Goal: Task Accomplishment & Management: Complete application form

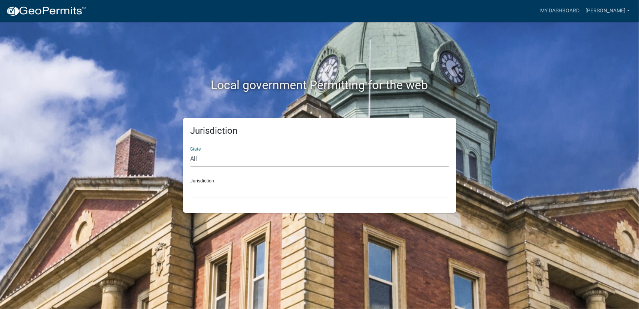
click at [212, 161] on select "All Colorado Georgia Indiana Iowa Kansas Minnesota Ohio South Carolina Wisconsin" at bounding box center [320, 158] width 258 height 15
select select "Georgia"
click at [191, 151] on select "All Colorado Georgia Indiana Iowa Kansas Minnesota Ohio South Carolina Wisconsin" at bounding box center [320, 158] width 258 height 15
drag, startPoint x: 215, startPoint y: 165, endPoint x: 219, endPoint y: 195, distance: 29.9
click at [219, 195] on select "Carroll County, Georgia Cook County, Georgia Crawford County, Georgia Gilmer Co…" at bounding box center [320, 190] width 258 height 15
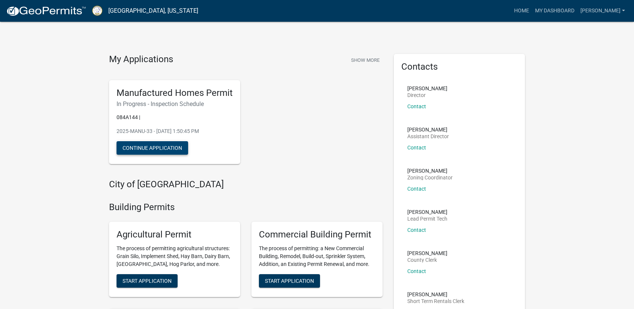
click at [156, 152] on button "Continue Application" at bounding box center [152, 147] width 72 height 13
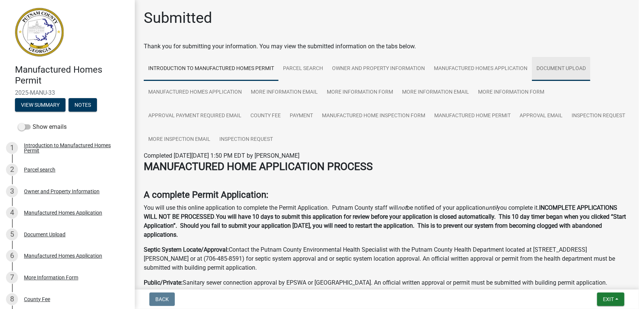
click at [568, 70] on link "Document Upload" at bounding box center [561, 69] width 58 height 24
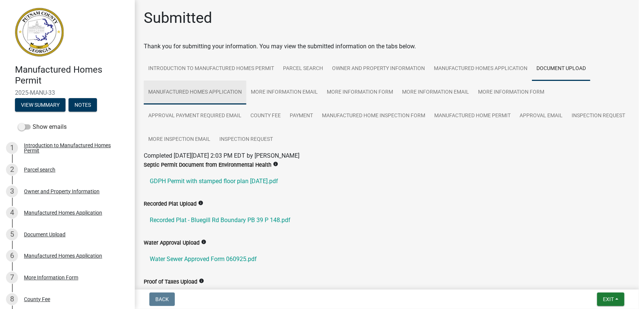
click at [200, 88] on link "Manufactured Homes Application" at bounding box center [195, 92] width 103 height 24
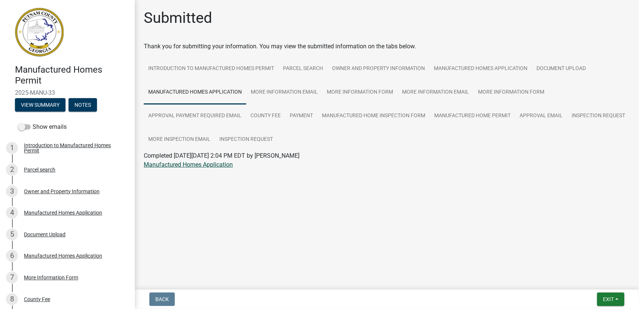
click at [207, 161] on link "Manufactured Homes Application" at bounding box center [188, 164] width 89 height 7
click at [271, 92] on link "More Information Email" at bounding box center [284, 92] width 76 height 24
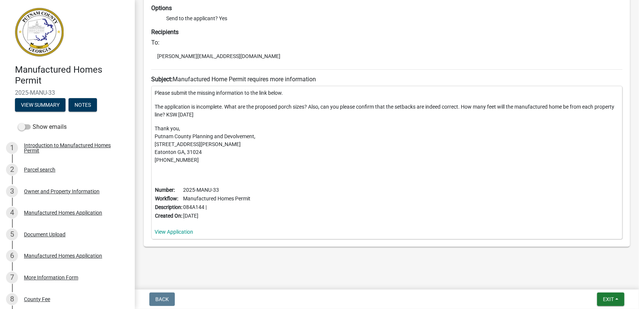
scroll to position [194, 0]
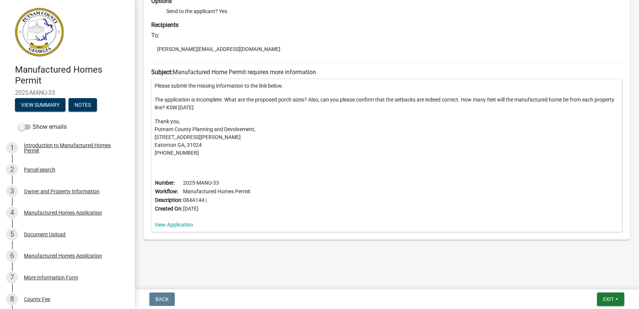
drag, startPoint x: 310, startPoint y: 99, endPoint x: 556, endPoint y: 106, distance: 246.5
click at [557, 106] on p "The application is incomplete. What are the proposed porch sizes? Also, can you…" at bounding box center [387, 104] width 465 height 16
click at [462, 137] on p "Thank you, Putnam County Planning and Devolvement, 117 Putnam Drive Suite B Eat…" at bounding box center [387, 137] width 465 height 39
click at [178, 222] on link "View Application" at bounding box center [174, 225] width 39 height 6
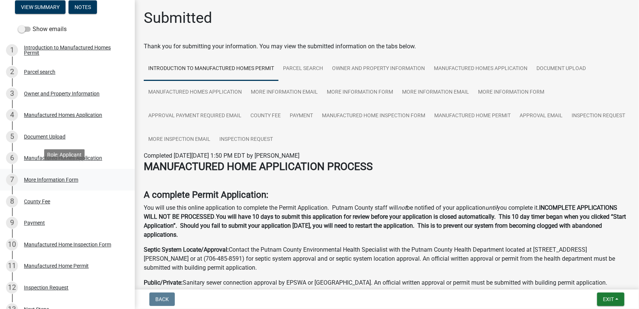
scroll to position [150, 0]
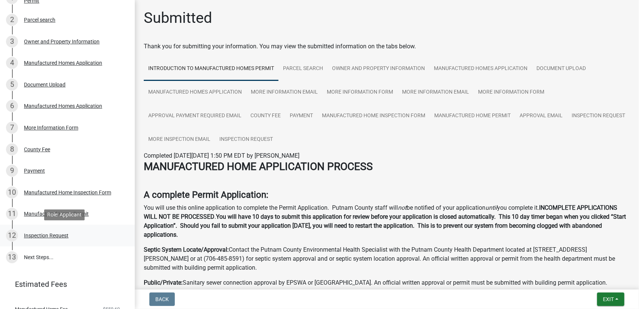
click at [69, 237] on div "12 Inspection Request" at bounding box center [64, 236] width 117 height 12
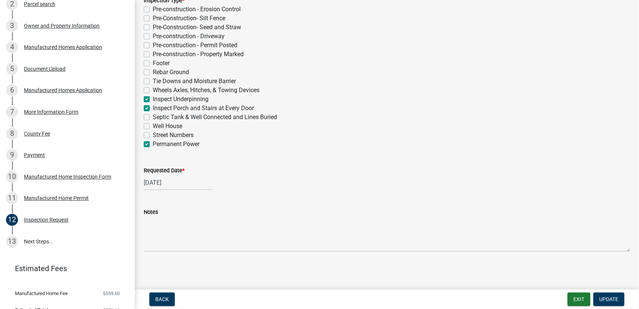
scroll to position [178, 0]
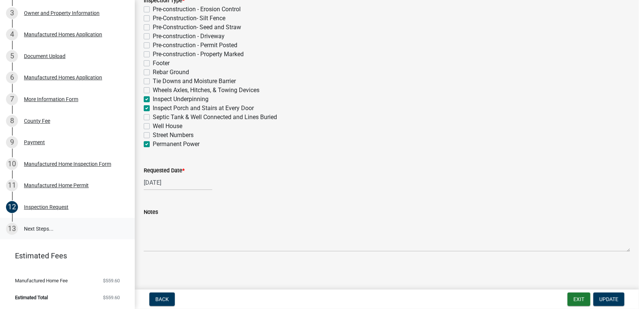
click at [45, 227] on link "13 Next Steps..." at bounding box center [67, 229] width 135 height 22
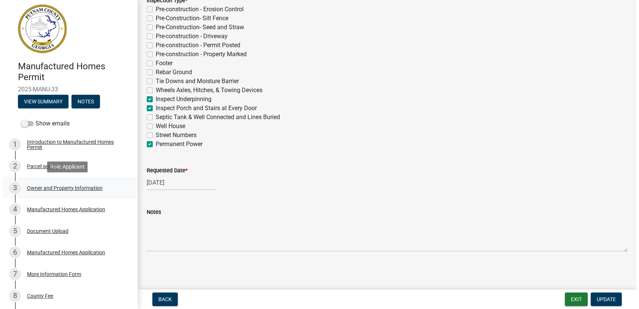
scroll to position [0, 0]
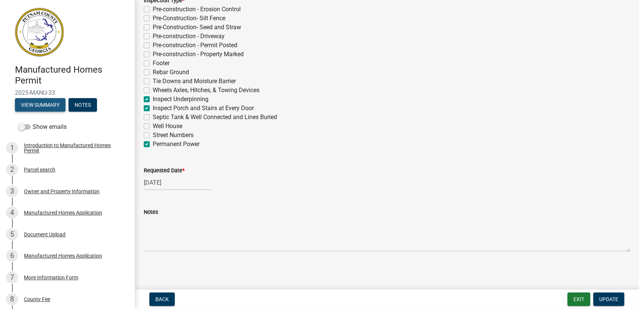
click at [54, 110] on button "View Summary" at bounding box center [40, 104] width 51 height 13
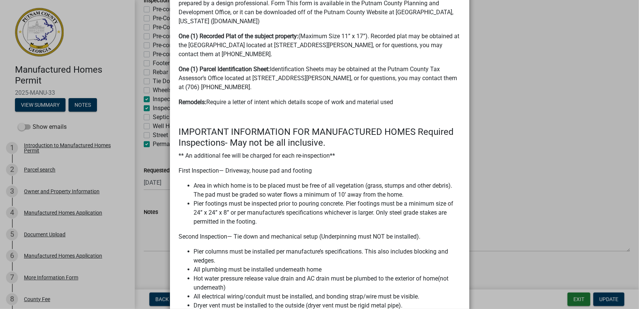
scroll to position [524, 0]
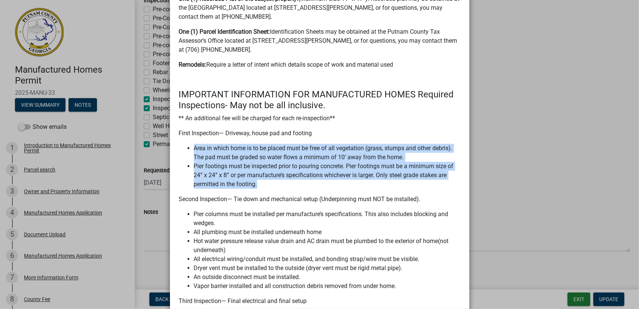
drag, startPoint x: 191, startPoint y: 140, endPoint x: 402, endPoint y: 174, distance: 213.8
click at [402, 174] on ul "Area in which home is to be placed must be free of all vegetation (grass, stump…" at bounding box center [320, 166] width 282 height 45
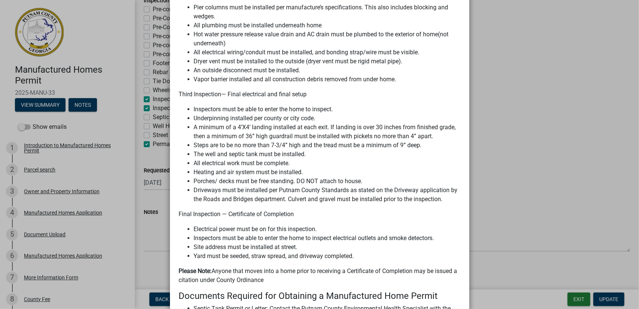
scroll to position [749, 0]
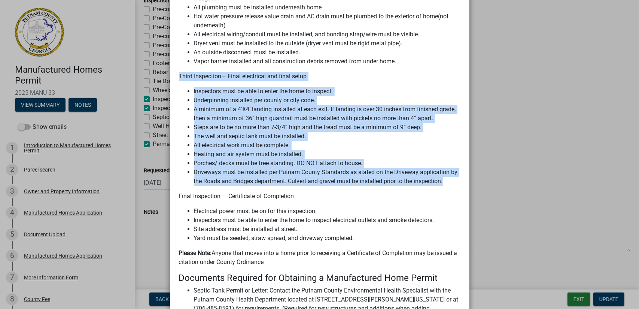
drag, startPoint x: 177, startPoint y: 69, endPoint x: 447, endPoint y: 176, distance: 290.1
click at [447, 176] on div "MANUFACTURED HOME APPLICATION PROCESS A complete Permit Application: You will u…" at bounding box center [320, 5] width 282 height 1109
click at [270, 105] on li "A minimum of a 4’X4’ landing installed at each exit. If landing is over 30 inch…" at bounding box center [327, 114] width 267 height 18
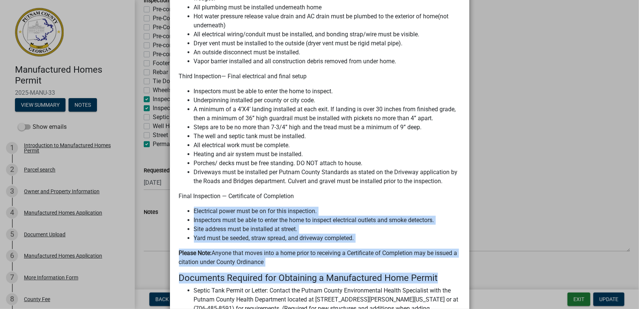
drag, startPoint x: 191, startPoint y: 202, endPoint x: 465, endPoint y: 262, distance: 280.9
click at [375, 273] on h4 "Documents Required for Obtaining a Manufactured Home Permit" at bounding box center [320, 278] width 282 height 11
click at [280, 249] on p "Please Note: Anyone that moves into a home prior to receiving a Certificate of …" at bounding box center [320, 258] width 282 height 18
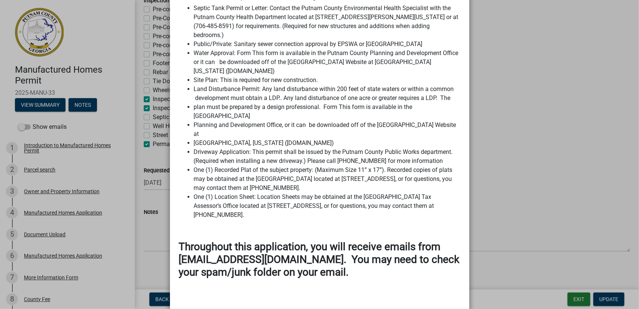
scroll to position [1036, 0]
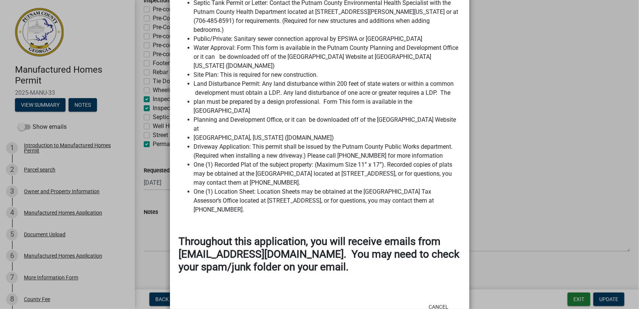
click at [540, 168] on ngb-modal-window "Summary × Printer Friendly Introduction to Manufactured Homes Permit Parcel sea…" at bounding box center [319, 154] width 639 height 309
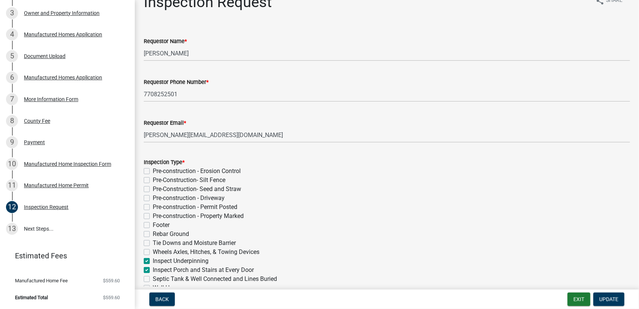
scroll to position [0, 0]
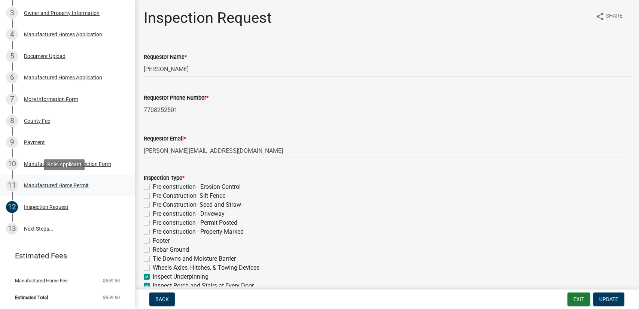
click at [43, 188] on div "11 Manufactured Home Permit" at bounding box center [64, 185] width 117 height 12
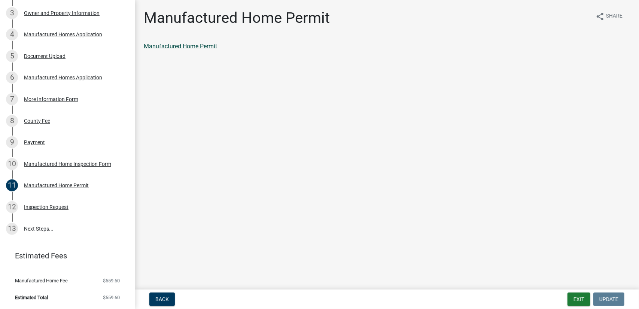
click at [184, 47] on link "Manufactured Home Permit" at bounding box center [180, 46] width 73 height 7
click at [49, 210] on div "12 Inspection Request" at bounding box center [64, 207] width 117 height 12
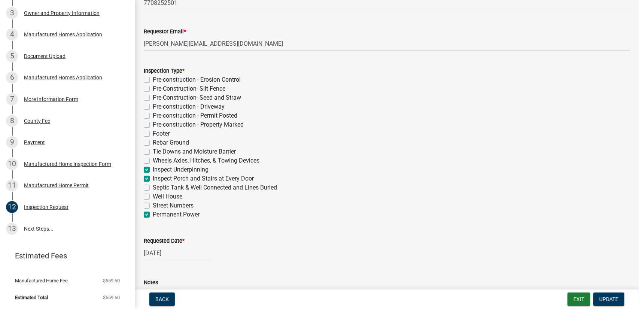
scroll to position [140, 0]
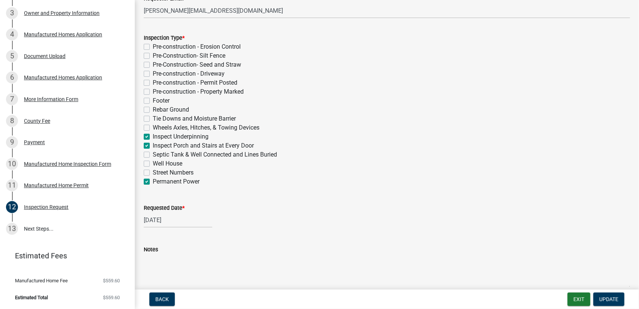
click at [153, 155] on label "Septic Tank & Well Connected and Lines Buried" at bounding box center [215, 154] width 124 height 9
click at [153, 155] on input "Septic Tank & Well Connected and Lines Buried" at bounding box center [155, 152] width 5 height 5
checkbox input "true"
checkbox input "false"
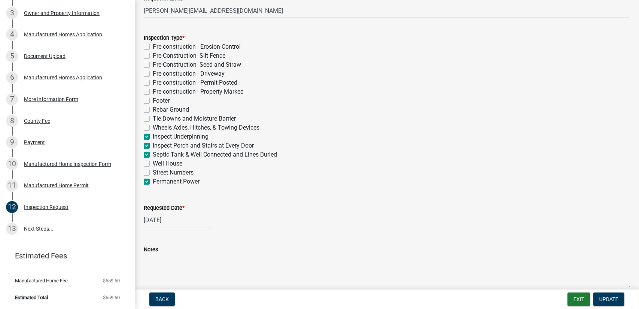
checkbox input "false"
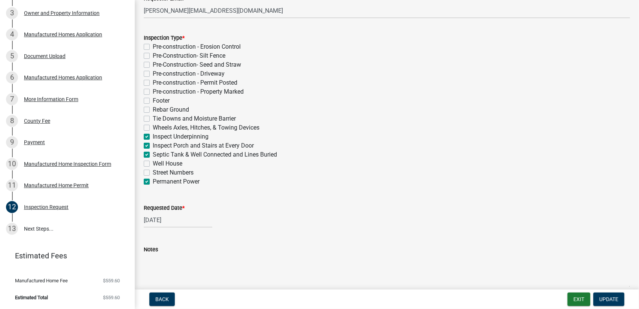
checkbox input "false"
checkbox input "true"
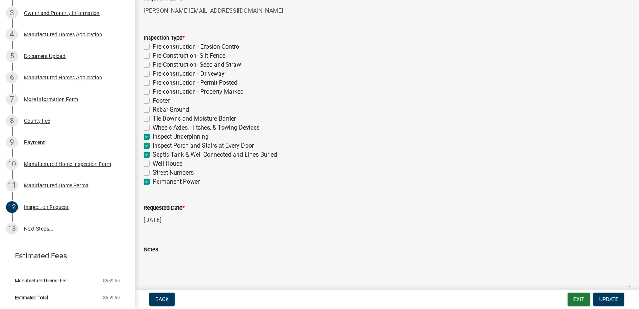
checkbox input "true"
checkbox input "false"
checkbox input "true"
click at [153, 165] on label "Well House" at bounding box center [168, 163] width 30 height 9
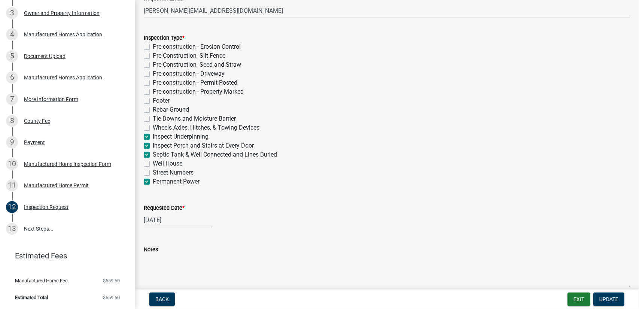
click at [153, 164] on input "Well House" at bounding box center [155, 161] width 5 height 5
checkbox input "true"
checkbox input "false"
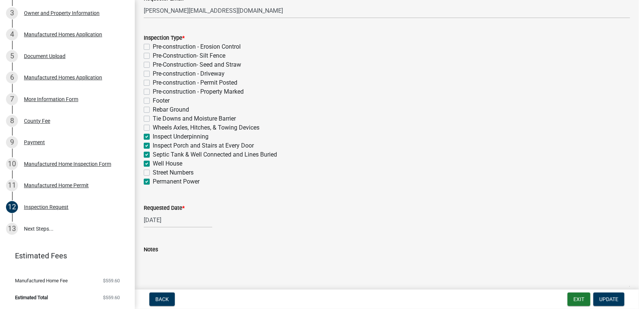
checkbox input "false"
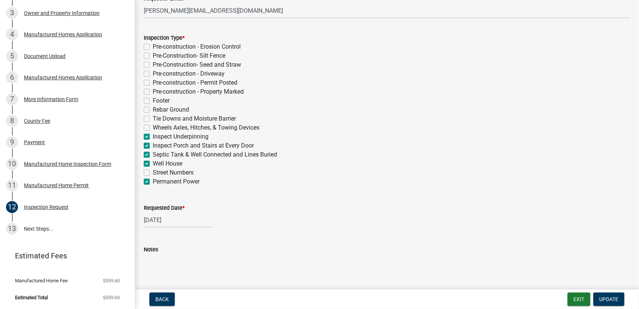
checkbox input "false"
checkbox input "true"
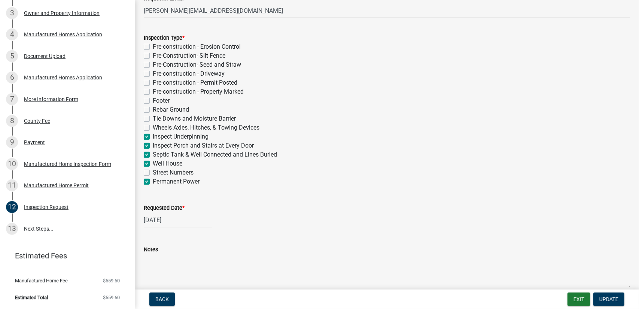
checkbox input "true"
checkbox input "false"
checkbox input "true"
click at [153, 171] on label "Street Numbers" at bounding box center [173, 172] width 41 height 9
click at [153, 171] on input "Street Numbers" at bounding box center [155, 170] width 5 height 5
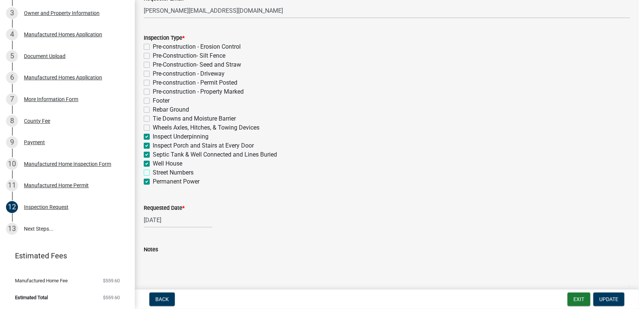
checkbox input "true"
checkbox input "false"
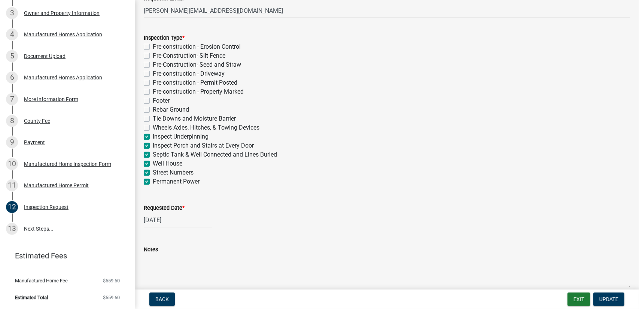
checkbox input "false"
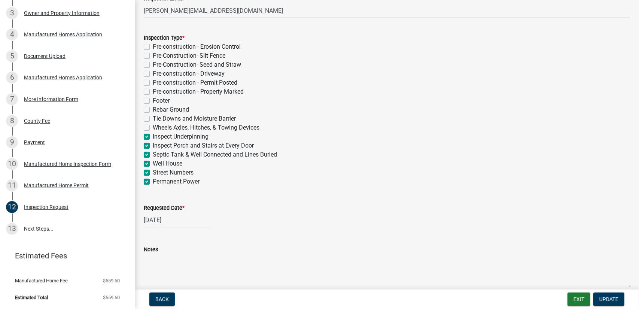
checkbox input "false"
checkbox input "true"
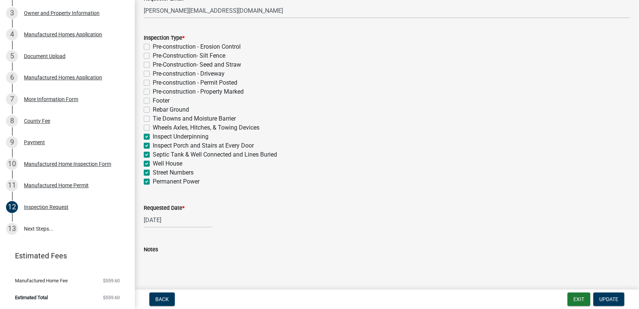
checkbox input "true"
click at [153, 171] on label "Street Numbers" at bounding box center [173, 172] width 41 height 9
click at [153, 171] on input "Street Numbers" at bounding box center [155, 170] width 5 height 5
checkbox input "false"
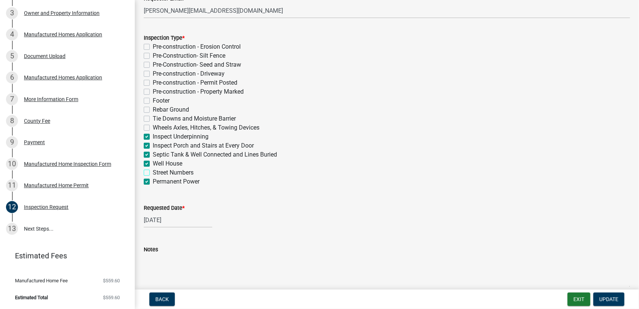
checkbox input "false"
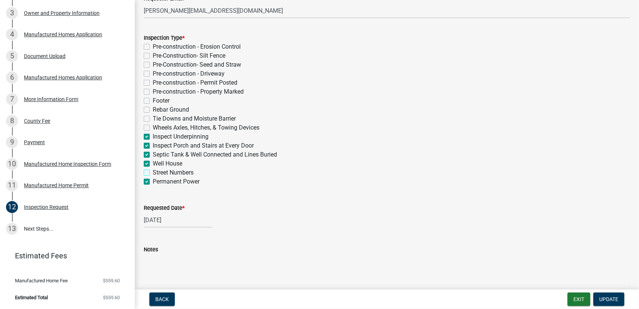
checkbox input "false"
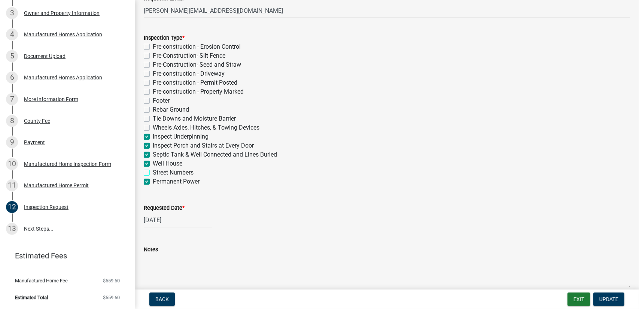
checkbox input "true"
checkbox input "false"
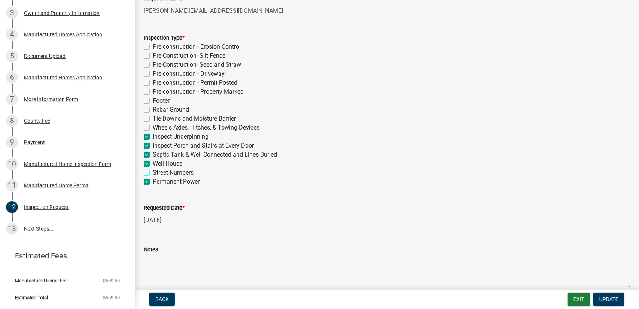
checkbox input "true"
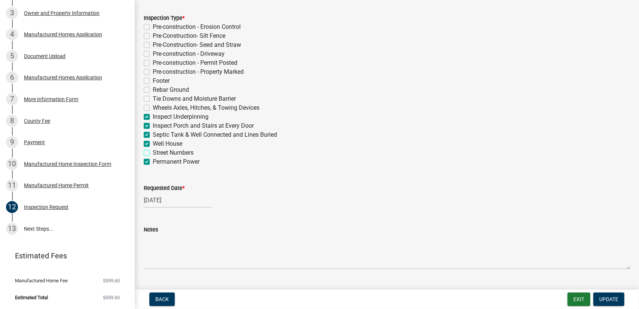
scroll to position [177, 0]
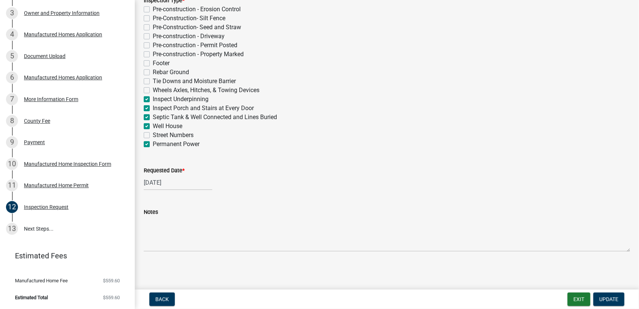
click at [292, 171] on div "Requested Date *" at bounding box center [387, 170] width 486 height 9
click at [605, 298] on span "Update" at bounding box center [608, 299] width 19 height 6
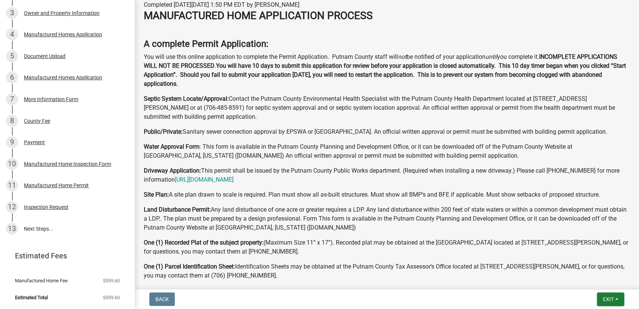
scroll to position [150, 0]
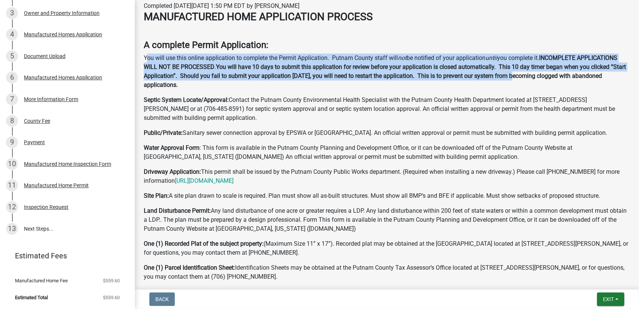
drag, startPoint x: 147, startPoint y: 58, endPoint x: 556, endPoint y: 73, distance: 409.9
click at [556, 73] on p "You will use this online application to complete the Permit Application. Putnam…" at bounding box center [387, 72] width 486 height 36
click at [204, 76] on strong "You will have 10 days to submit this application for review before your applica…" at bounding box center [385, 75] width 482 height 25
click at [170, 67] on strong "INCOMPLETE APPLICATIONS WILL NOT BE PROCESSED" at bounding box center [381, 62] width 474 height 16
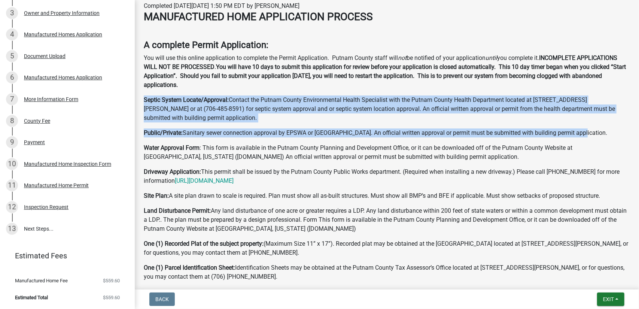
drag, startPoint x: 144, startPoint y: 99, endPoint x: 582, endPoint y: 134, distance: 439.8
click at [582, 134] on p "Public/Private: Sanitary sewer connection approval by EPSWA or Piedmont. An off…" at bounding box center [387, 132] width 486 height 9
drag, startPoint x: 582, startPoint y: 134, endPoint x: 143, endPoint y: 99, distance: 441.0
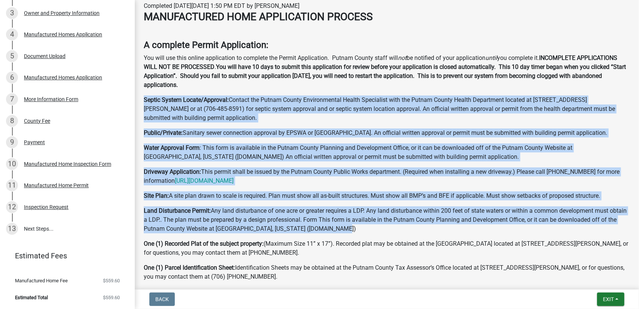
drag, startPoint x: 144, startPoint y: 101, endPoint x: 356, endPoint y: 231, distance: 248.9
click at [356, 230] on p "Land Disturbance Permit: Any land disturbance of one acre or greater requires a…" at bounding box center [387, 219] width 486 height 27
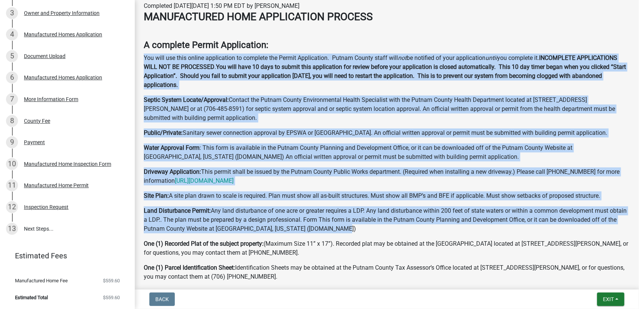
drag, startPoint x: 357, startPoint y: 227, endPoint x: 143, endPoint y: 55, distance: 275.1
click at [144, 58] on p "You will use this online application to complete the Permit Application. Putnam…" at bounding box center [387, 72] width 486 height 36
drag, startPoint x: 143, startPoint y: 57, endPoint x: 358, endPoint y: 228, distance: 274.5
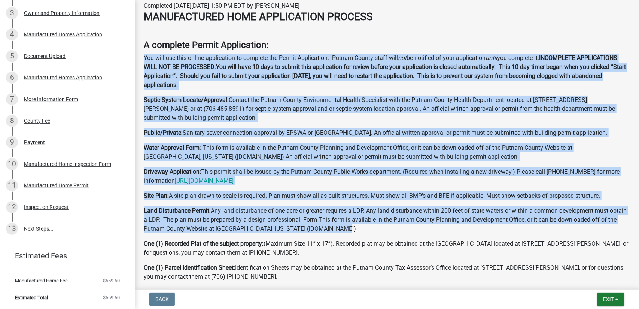
click at [177, 67] on strong "INCOMPLETE APPLICATIONS WILL NOT BE PROCESSED" at bounding box center [381, 62] width 474 height 16
drag, startPoint x: 145, startPoint y: 45, endPoint x: 373, endPoint y: 184, distance: 266.8
click at [373, 184] on p "Driveway Application: This permit shall be issued by the Putnam County Public W…" at bounding box center [387, 176] width 486 height 18
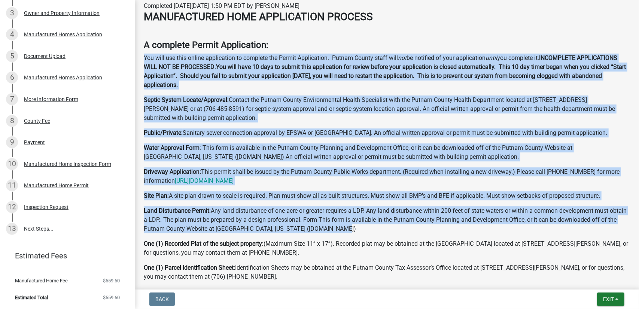
drag, startPoint x: 373, startPoint y: 184, endPoint x: 144, endPoint y: 40, distance: 270.0
click at [149, 44] on strong "A complete Permit Application:" at bounding box center [206, 45] width 125 height 10
drag, startPoint x: 143, startPoint y: 43, endPoint x: 375, endPoint y: 182, distance: 270.5
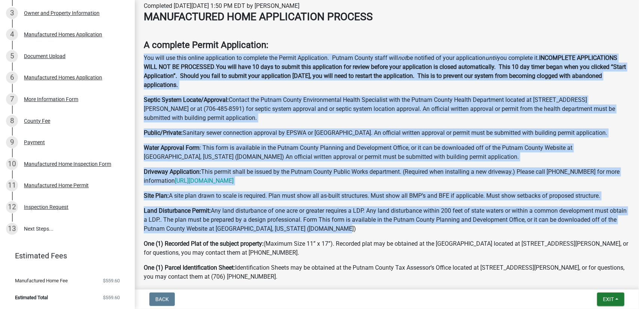
click at [375, 182] on p "Driveway Application: This permit shall be issued by the Putnam County Public W…" at bounding box center [387, 176] width 486 height 18
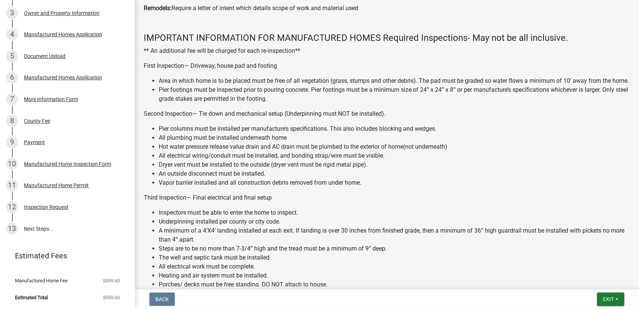
scroll to position [487, 0]
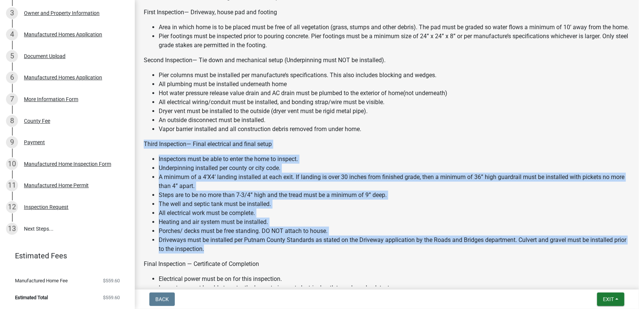
drag, startPoint x: 142, startPoint y: 153, endPoint x: 220, endPoint y: 259, distance: 131.4
click at [220, 259] on div "MANUFACTURED HOME APPLICATION PROCESS A complete Permit Application: You will u…" at bounding box center [387, 112] width 498 height 876
click at [221, 253] on li "Driveways must be installed per Putnam County Standards as stated on the Drivew…" at bounding box center [394, 245] width 471 height 18
click at [220, 253] on li "Driveways must be installed per Putnam County Standards as stated on the Drivew…" at bounding box center [394, 245] width 471 height 18
drag, startPoint x: 219, startPoint y: 261, endPoint x: 148, endPoint y: 156, distance: 126.7
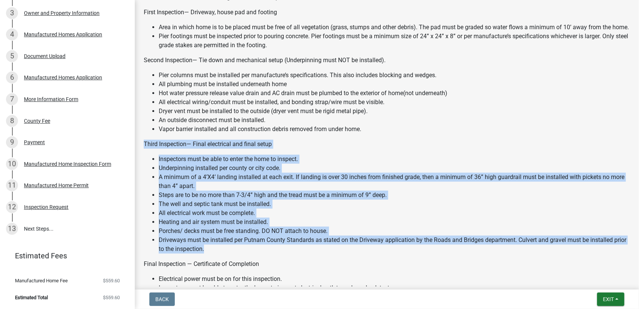
click at [140, 148] on div "MANUFACTURED HOME APPLICATION PROCESS A complete Permit Application: You will u…" at bounding box center [387, 112] width 498 height 876
click at [149, 149] on p "Third Inspection— Final electrical and final setup" at bounding box center [387, 144] width 486 height 9
drag, startPoint x: 143, startPoint y: 151, endPoint x: 222, endPoint y: 262, distance: 136.2
click at [222, 262] on div "MANUFACTURED HOME APPLICATION PROCESS A complete Permit Application: You will u…" at bounding box center [387, 112] width 498 height 876
click at [222, 253] on li "Driveways must be installed per Putnam County Standards as stated on the Drivew…" at bounding box center [394, 245] width 471 height 18
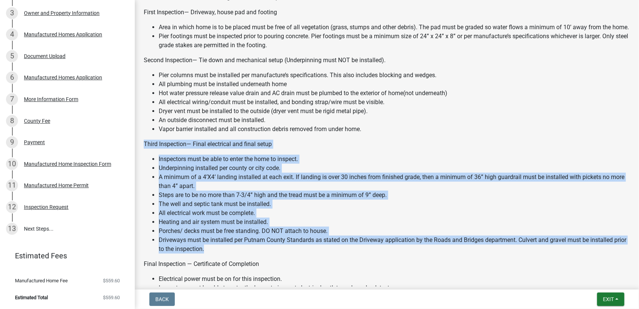
drag, startPoint x: 222, startPoint y: 262, endPoint x: 144, endPoint y: 155, distance: 132.0
click at [144, 155] on div "MANUFACTURED HOME APPLICATION PROCESS A complete Permit Application: You will u…" at bounding box center [387, 109] width 486 height 871
click at [144, 149] on p "Third Inspection— Final electrical and final setup" at bounding box center [387, 144] width 486 height 9
drag, startPoint x: 145, startPoint y: 153, endPoint x: 220, endPoint y: 259, distance: 129.9
click at [220, 259] on div "MANUFACTURED HOME APPLICATION PROCESS A complete Permit Application: You will u…" at bounding box center [387, 109] width 486 height 871
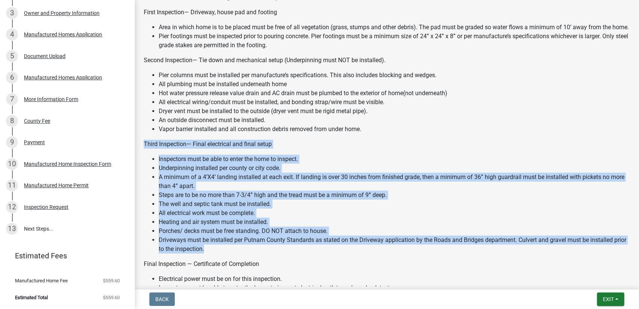
click at [220, 253] on li "Driveways must be installed per Putnam County Standards as stated on the Drivew…" at bounding box center [394, 245] width 471 height 18
drag, startPoint x: 220, startPoint y: 259, endPoint x: 141, endPoint y: 152, distance: 133.3
click at [141, 152] on div "MANUFACTURED HOME APPLICATION PROCESS A complete Permit Application: You will u…" at bounding box center [387, 112] width 498 height 876
click at [144, 149] on p "Third Inspection— Final electrical and final setup" at bounding box center [387, 144] width 486 height 9
drag, startPoint x: 144, startPoint y: 152, endPoint x: 222, endPoint y: 262, distance: 134.7
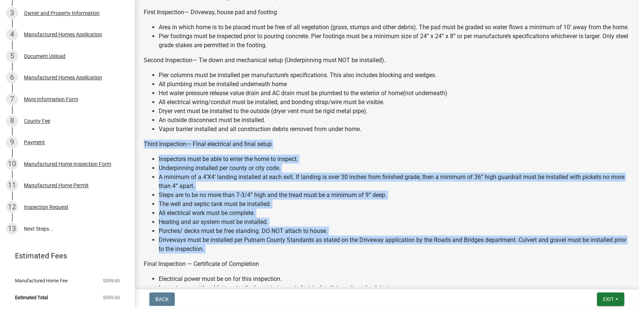
click at [222, 262] on div "MANUFACTURED HOME APPLICATION PROCESS A complete Permit Application: You will u…" at bounding box center [387, 109] width 486 height 871
click at [222, 253] on li "Driveways must be installed per Putnam County Standards as stated on the Drivew…" at bounding box center [394, 245] width 471 height 18
drag, startPoint x: 222, startPoint y: 260, endPoint x: 144, endPoint y: 153, distance: 132.1
click at [144, 153] on div "MANUFACTURED HOME APPLICATION PROCESS A complete Permit Application: You will u…" at bounding box center [387, 109] width 486 height 871
click at [144, 149] on p "Third Inspection— Final electrical and final setup" at bounding box center [387, 144] width 486 height 9
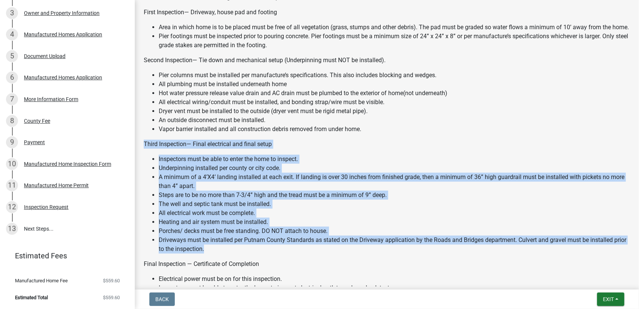
drag, startPoint x: 144, startPoint y: 153, endPoint x: 224, endPoint y: 260, distance: 133.4
click at [224, 260] on div "MANUFACTURED HOME APPLICATION PROCESS A complete Permit Application: You will u…" at bounding box center [387, 109] width 486 height 871
click at [221, 253] on li "Driveways must be installed per Putnam County Standards as stated on the Drivew…" at bounding box center [394, 245] width 471 height 18
drag, startPoint x: 220, startPoint y: 261, endPoint x: 143, endPoint y: 154, distance: 132.2
click at [143, 154] on div "MANUFACTURED HOME APPLICATION PROCESS A complete Permit Application: You will u…" at bounding box center [387, 112] width 498 height 876
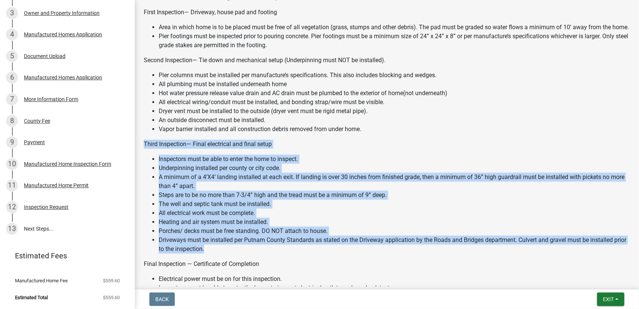
click at [143, 154] on div "MANUFACTURED HOME APPLICATION PROCESS A complete Permit Application: You will u…" at bounding box center [387, 112] width 498 height 876
drag, startPoint x: 143, startPoint y: 153, endPoint x: 225, endPoint y: 258, distance: 133.1
click at [225, 258] on div "MANUFACTURED HOME APPLICATION PROCESS A complete Permit Application: You will u…" at bounding box center [387, 112] width 498 height 876
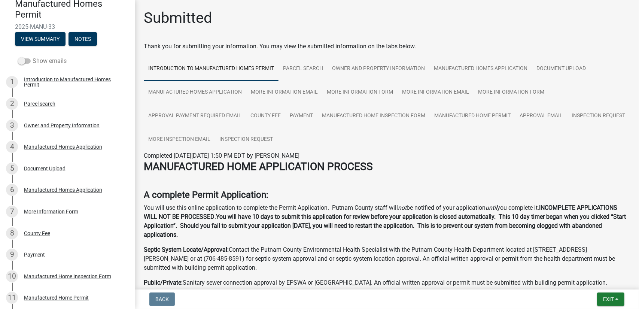
scroll to position [0, 0]
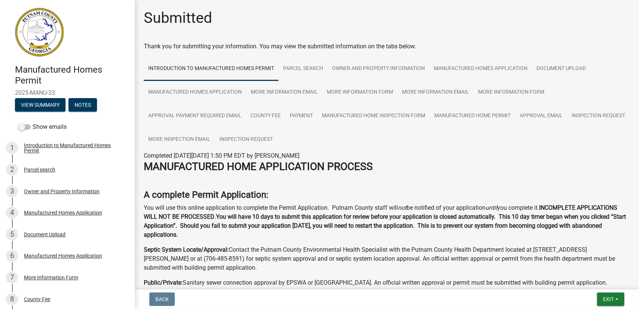
click at [383, 271] on p "Septic System Locate/Approval: Contact the Putnam County Environmental Health S…" at bounding box center [387, 258] width 486 height 27
click at [35, 37] on img at bounding box center [39, 32] width 49 height 49
click at [40, 104] on button "View Summary" at bounding box center [40, 104] width 51 height 13
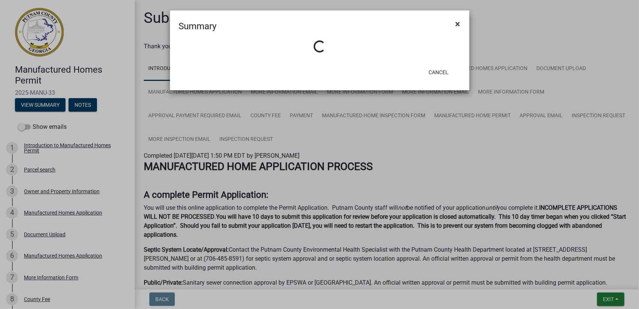
click at [461, 25] on button "×" at bounding box center [458, 23] width 17 height 21
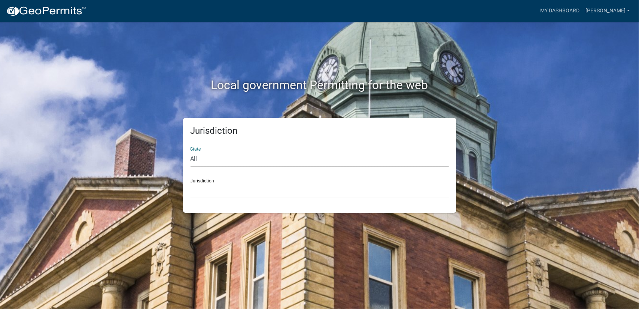
click at [254, 156] on select "All Colorado Georgia Indiana Iowa Kansas Minnesota Ohio South Carolina Wisconsin" at bounding box center [320, 158] width 258 height 15
click at [219, 160] on select "All Colorado Georgia Indiana Iowa Kansas Minnesota Ohio South Carolina Wisconsin" at bounding box center [320, 158] width 258 height 15
select select "Georgia"
click at [191, 151] on select "All Colorado Georgia Indiana Iowa Kansas Minnesota Ohio South Carolina Wisconsin" at bounding box center [320, 158] width 258 height 15
click at [222, 189] on select "Carroll County, Georgia Cook County, Georgia Crawford County, Georgia Gilmer Co…" at bounding box center [320, 190] width 258 height 15
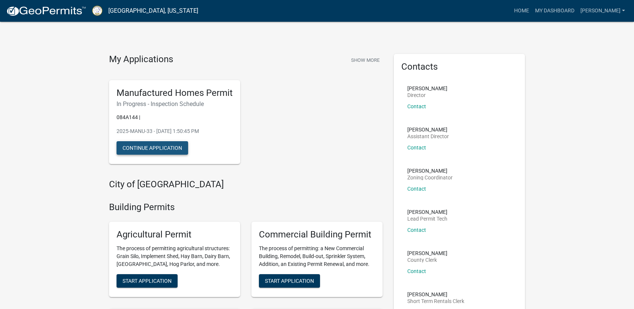
click at [153, 150] on button "Continue Application" at bounding box center [152, 147] width 72 height 13
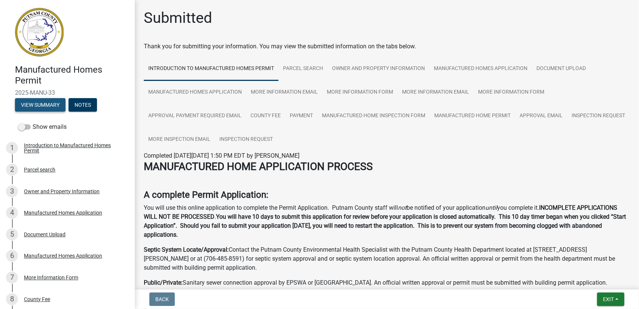
click at [51, 103] on button "View Summary" at bounding box center [40, 104] width 51 height 13
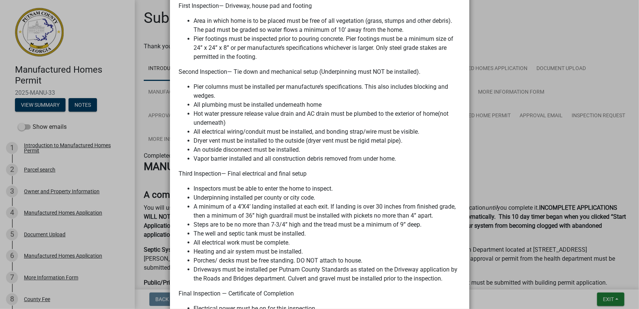
scroll to position [662, 0]
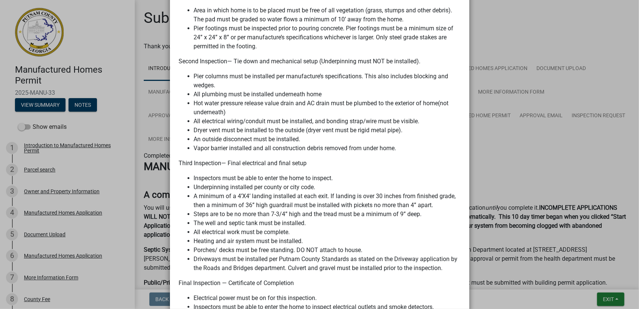
drag, startPoint x: 177, startPoint y: 156, endPoint x: 304, endPoint y: 161, distance: 127.8
click at [305, 160] on div "MANUFACTURED HOME APPLICATION PROCESS A complete Permit Application: You will u…" at bounding box center [320, 92] width 282 height 1109
click at [267, 192] on li "A minimum of a 4’X4’ landing installed at each exit. If landing is over 30 inch…" at bounding box center [327, 201] width 267 height 18
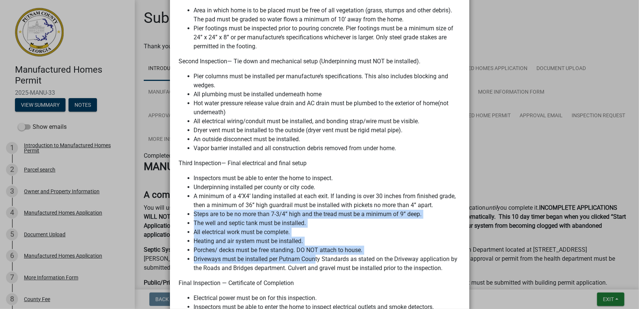
drag, startPoint x: 191, startPoint y: 205, endPoint x: 312, endPoint y: 247, distance: 127.9
click at [312, 247] on ul "Inspectors must be able to enter the home to inspect. Underpinning installed pe…" at bounding box center [320, 223] width 282 height 99
click at [293, 255] on li "Driveways must be installed per Putnam County Standards as stated on the Drivew…" at bounding box center [327, 264] width 267 height 18
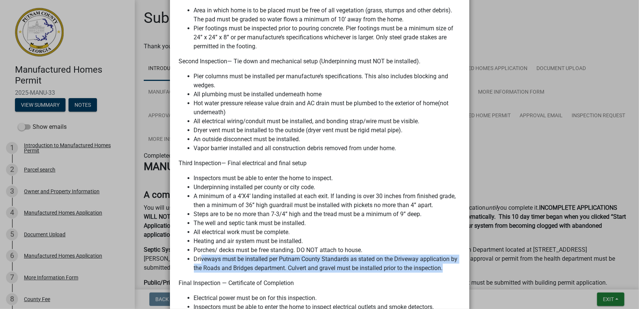
drag, startPoint x: 446, startPoint y: 260, endPoint x: 198, endPoint y: 251, distance: 247.3
click at [198, 255] on li "Driveways must be installed per Putnam County Standards as stated on the Drivew…" at bounding box center [327, 264] width 267 height 18
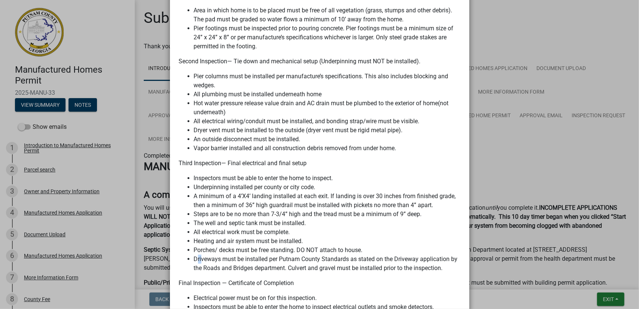
click at [198, 255] on li "Driveways must be installed per Putnam County Standards as stated on the Drivew…" at bounding box center [327, 264] width 267 height 18
click at [474, 201] on ngb-modal-window "Summary × Printer Friendly Introduction to Manufactured Homes Permit Parcel sea…" at bounding box center [319, 154] width 639 height 309
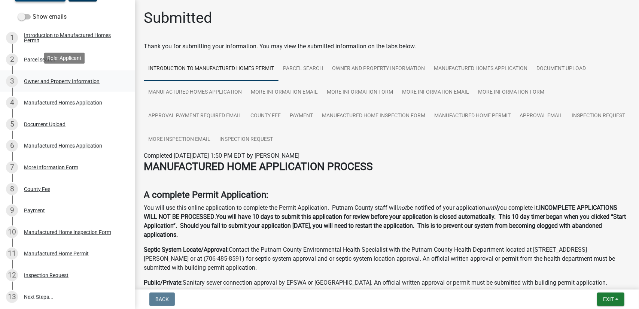
scroll to position [112, 0]
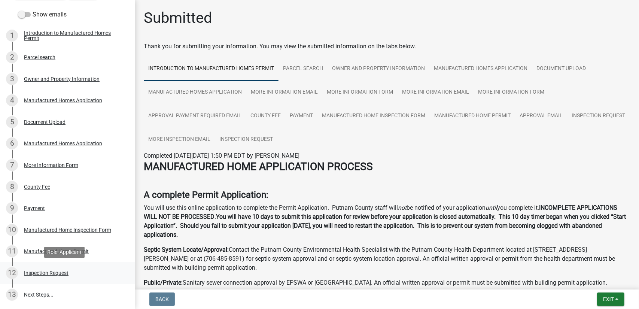
click at [44, 271] on div "Inspection Request" at bounding box center [46, 272] width 45 height 5
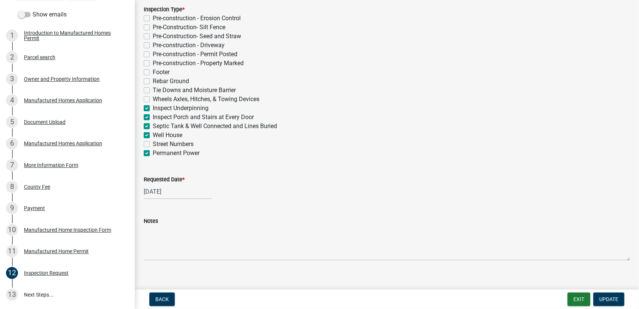
scroll to position [177, 0]
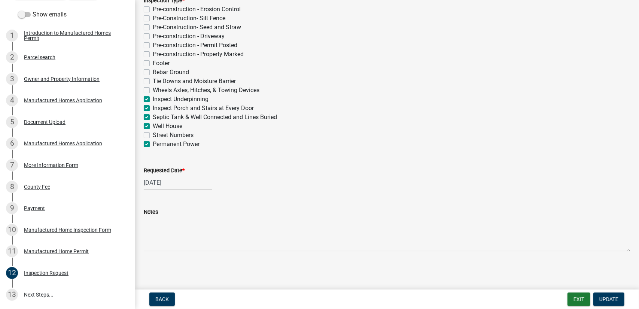
select select "10"
select select "2025"
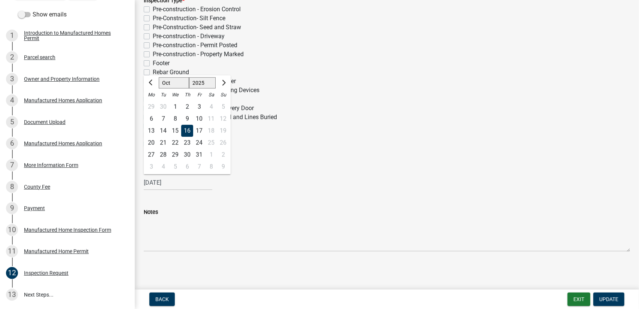
click at [160, 182] on div "10/16/2025 Jan Feb Mar Apr May Jun Jul Aug Sep Oct Nov Dec 1525 1526 1527 1528 …" at bounding box center [178, 182] width 69 height 15
click at [190, 130] on div "16" at bounding box center [187, 131] width 12 height 12
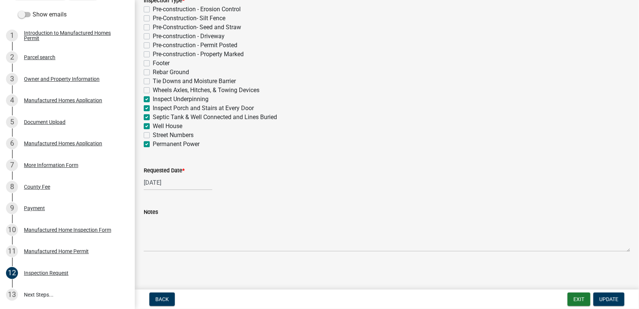
click at [171, 179] on div "[DATE]" at bounding box center [178, 182] width 69 height 15
select select "10"
select select "2025"
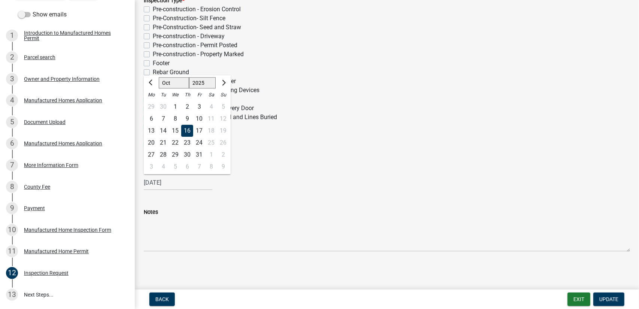
click at [306, 214] on div "Notes" at bounding box center [387, 211] width 486 height 9
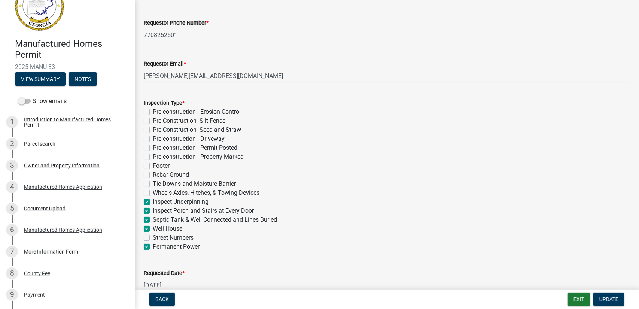
scroll to position [0, 0]
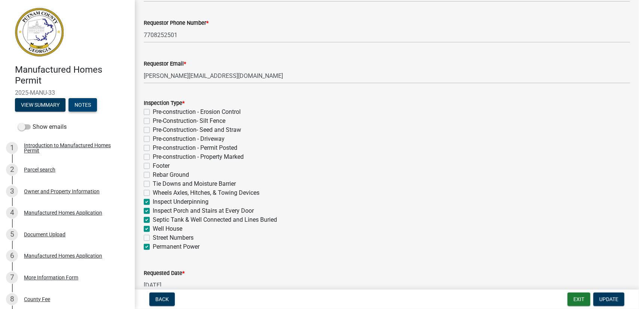
click at [76, 106] on button "Notes" at bounding box center [83, 104] width 28 height 13
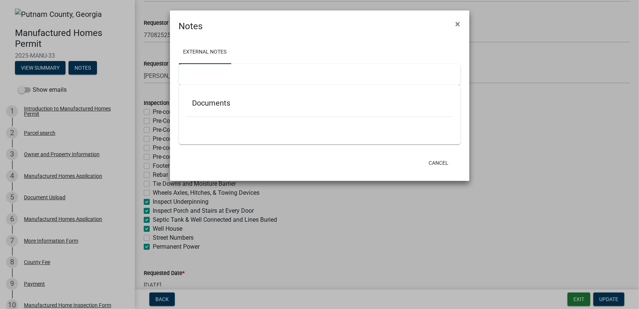
click at [217, 104] on h5 "Documents" at bounding box center [319, 102] width 255 height 9
click at [454, 21] on button "×" at bounding box center [458, 23] width 17 height 21
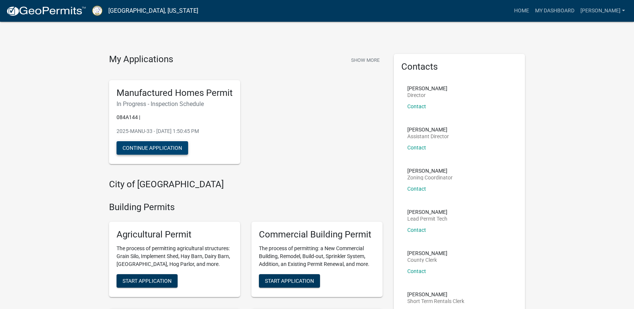
click at [176, 143] on button "Continue Application" at bounding box center [152, 147] width 72 height 13
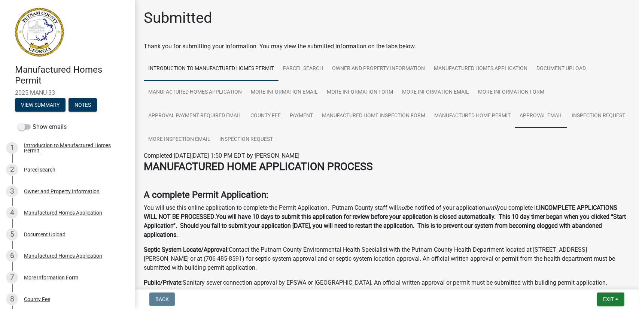
click at [537, 117] on link "Approval Email" at bounding box center [541, 116] width 52 height 24
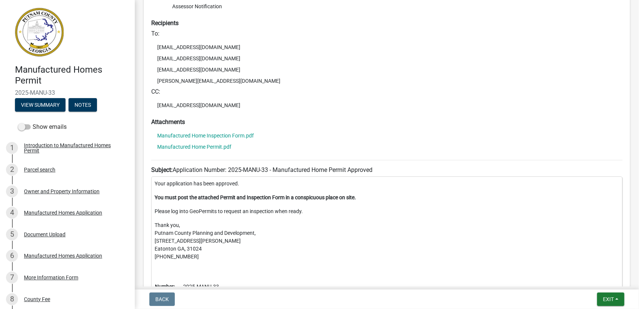
scroll to position [210, 0]
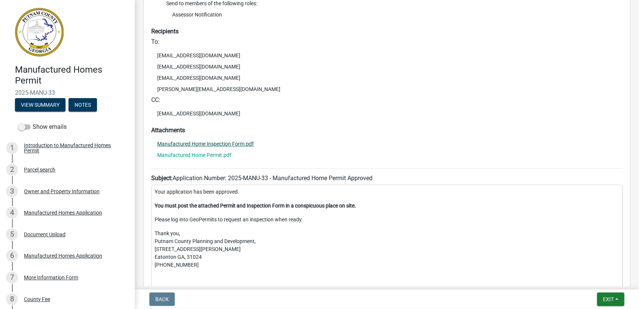
click at [201, 144] on link "Manufactured Home Inspection Form.pdf" at bounding box center [205, 143] width 97 height 5
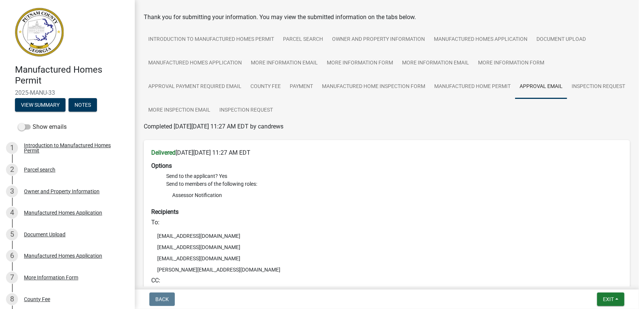
scroll to position [22, 0]
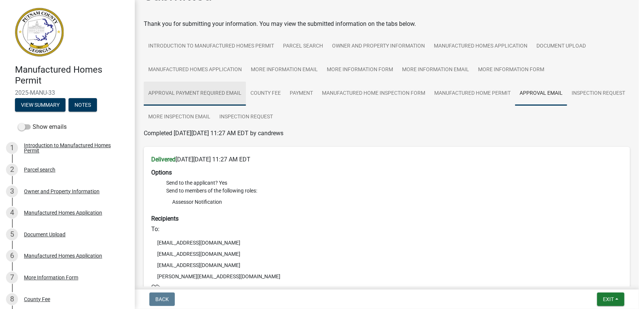
click at [218, 93] on link "Approval Payment Required Email" at bounding box center [195, 94] width 102 height 24
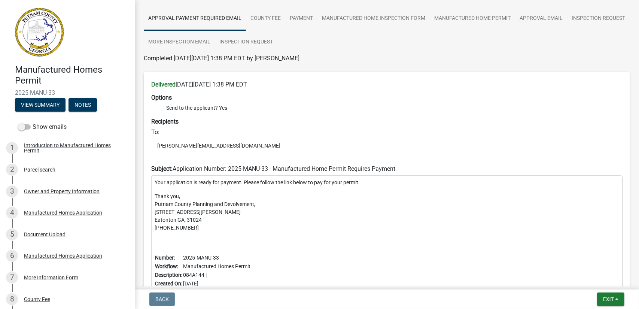
scroll to position [0, 0]
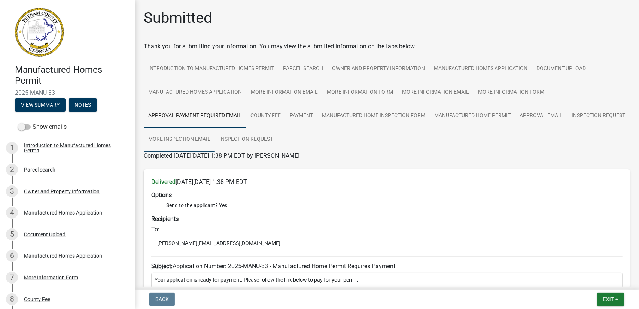
click at [215, 140] on link "More Inspection Email" at bounding box center [179, 140] width 71 height 24
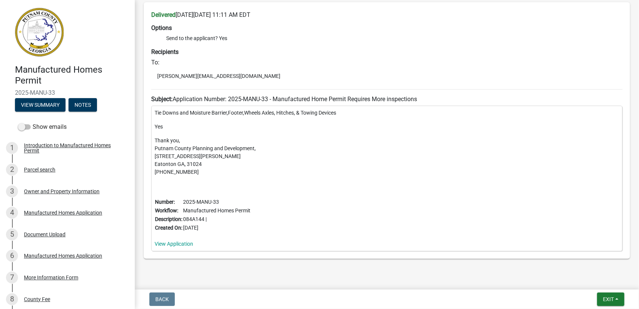
scroll to position [149, 0]
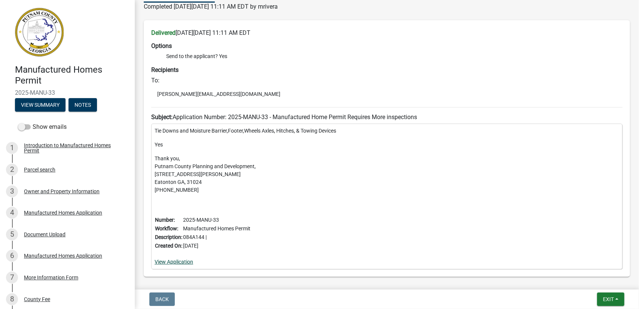
click at [159, 262] on link "View Application" at bounding box center [174, 262] width 39 height 6
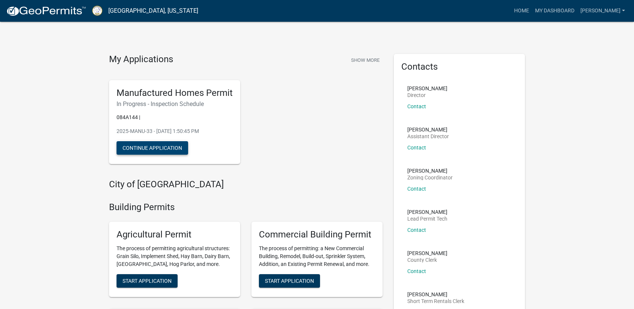
click at [177, 146] on button "Continue Application" at bounding box center [152, 147] width 72 height 13
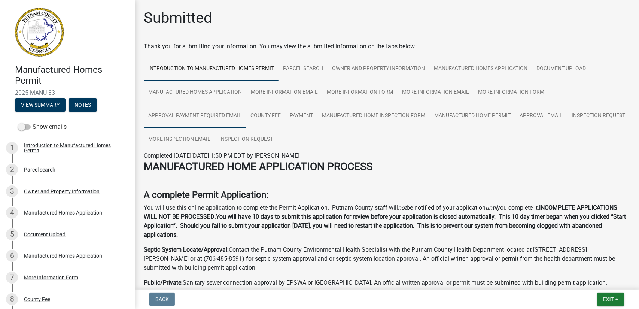
click at [189, 119] on link "Approval Payment Required Email" at bounding box center [195, 116] width 102 height 24
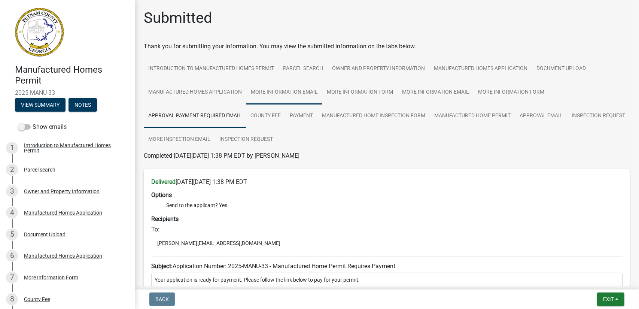
click at [298, 94] on link "More Information Email" at bounding box center [284, 92] width 76 height 24
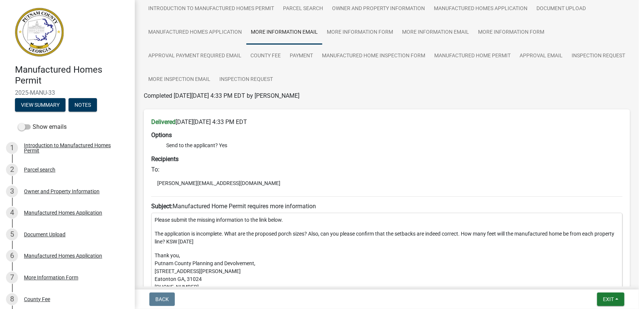
scroll to position [75, 0]
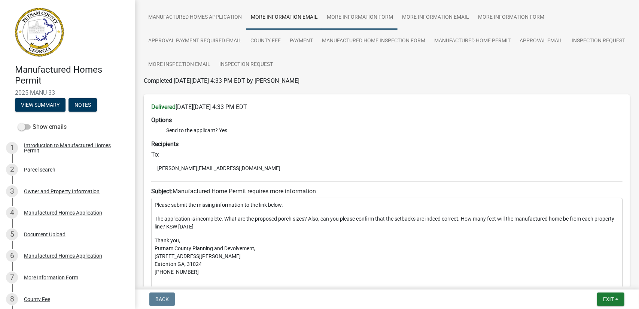
click at [371, 21] on link "More Information Form" at bounding box center [359, 18] width 75 height 24
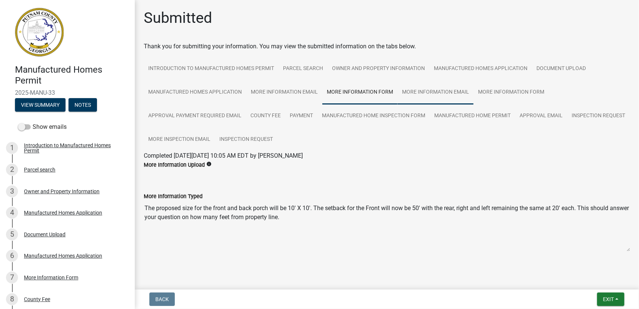
click at [451, 95] on link "More Information Email" at bounding box center [436, 92] width 76 height 24
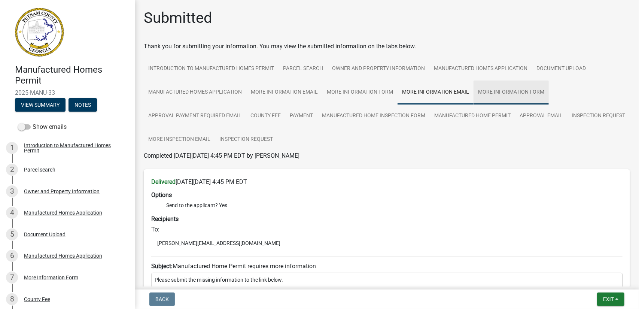
click at [493, 92] on link "More Information Form" at bounding box center [511, 92] width 75 height 24
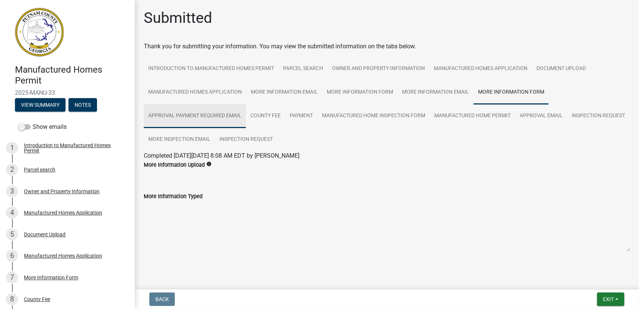
click at [180, 113] on link "Approval Payment Required Email" at bounding box center [195, 116] width 102 height 24
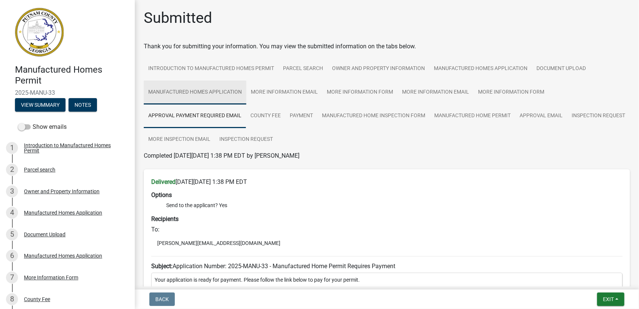
click at [169, 95] on link "Manufactured Homes Application" at bounding box center [195, 92] width 103 height 24
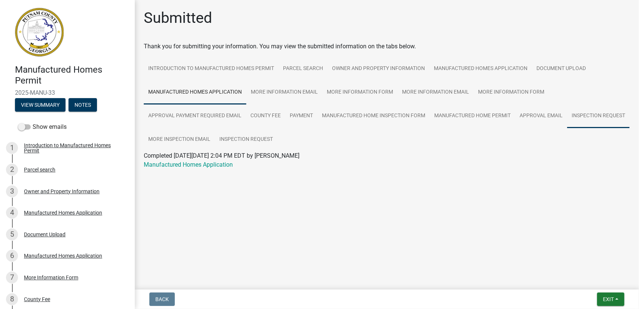
click at [567, 128] on link "Inspection Request" at bounding box center [598, 116] width 63 height 24
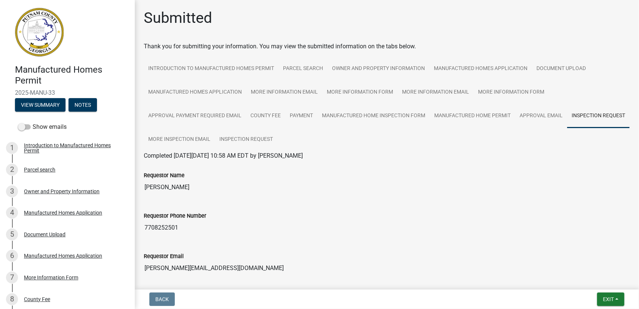
drag, startPoint x: 177, startPoint y: 155, endPoint x: 359, endPoint y: 160, distance: 181.3
click at [359, 160] on div "Completed [DATE][DATE] 10:58 AM EDT by [PERSON_NAME]" at bounding box center [387, 155] width 486 height 9
click at [563, 113] on link "Approval Email" at bounding box center [541, 116] width 52 height 24
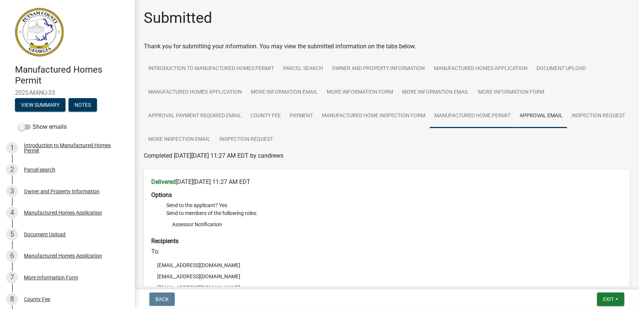
click at [457, 117] on link "Manufactured Home Permit" at bounding box center [472, 116] width 85 height 24
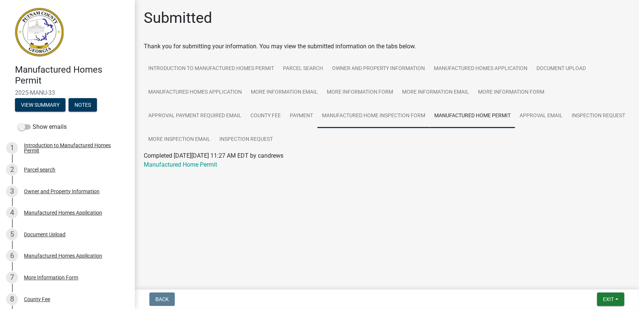
click at [395, 114] on link "Manufactured Home Inspection Form" at bounding box center [374, 116] width 112 height 24
click at [304, 115] on link "Payment" at bounding box center [301, 116] width 32 height 24
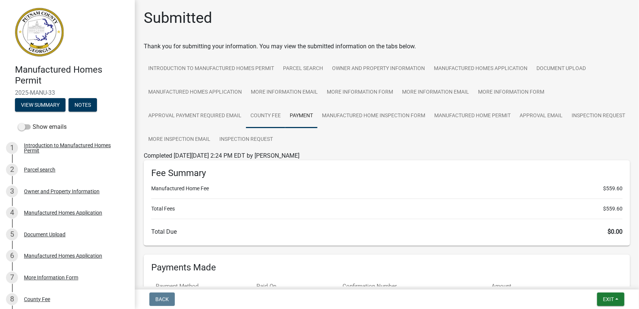
click at [261, 114] on link "County Fee" at bounding box center [265, 116] width 39 height 24
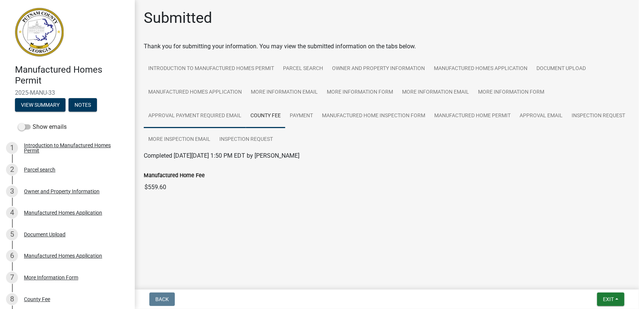
click at [206, 113] on link "Approval Payment Required Email" at bounding box center [195, 116] width 102 height 24
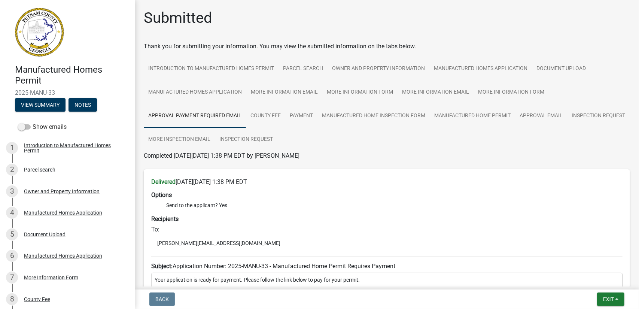
click at [549, 94] on ul "Introduction to Manufactured Homes Permit Parcel search Owner and Property Info…" at bounding box center [387, 104] width 486 height 94
click at [507, 93] on link "More Information Form" at bounding box center [511, 92] width 75 height 24
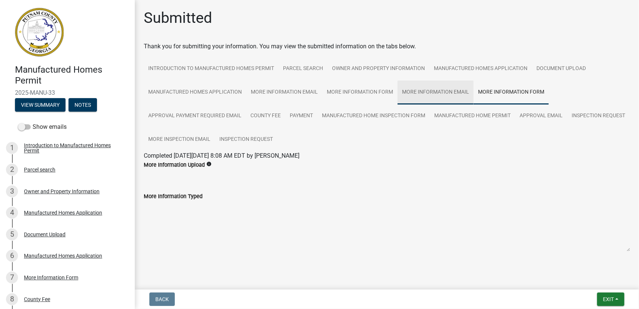
click at [440, 91] on link "More Information Email" at bounding box center [436, 92] width 76 height 24
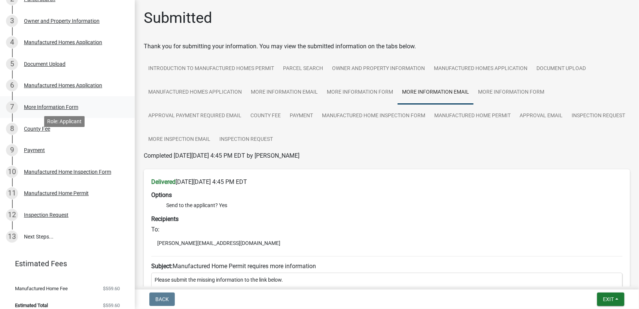
scroll to position [178, 0]
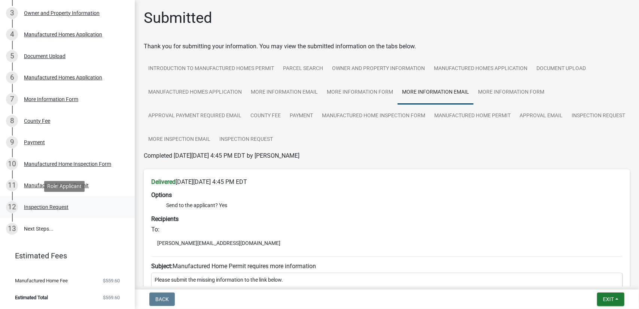
click at [39, 207] on div "Inspection Request" at bounding box center [46, 206] width 45 height 5
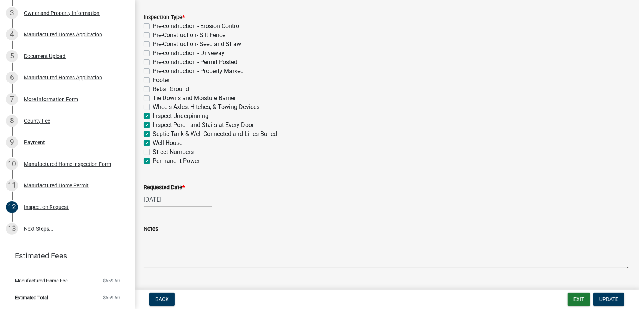
scroll to position [177, 0]
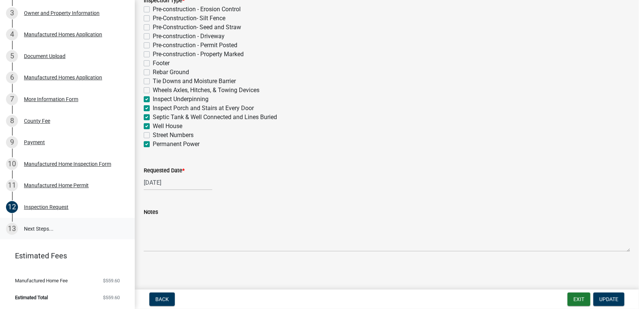
click at [53, 230] on link "13 Next Steps..." at bounding box center [67, 229] width 135 height 22
click at [50, 231] on link "13 Next Steps..." at bounding box center [67, 229] width 135 height 22
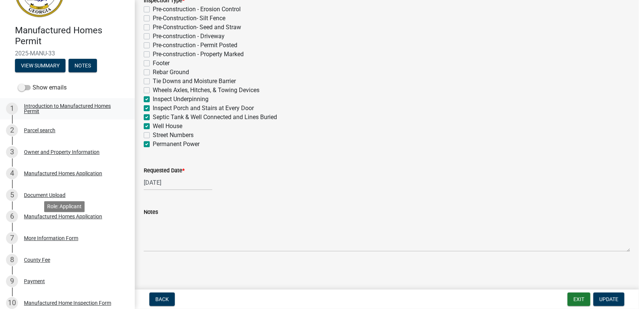
scroll to position [28, 0]
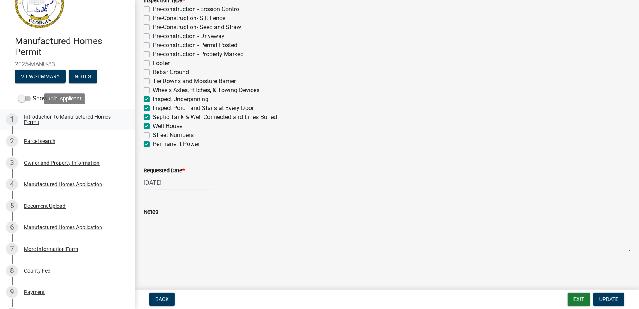
click at [39, 114] on div "Introduction to Manufactured Homes Permit" at bounding box center [73, 119] width 99 height 10
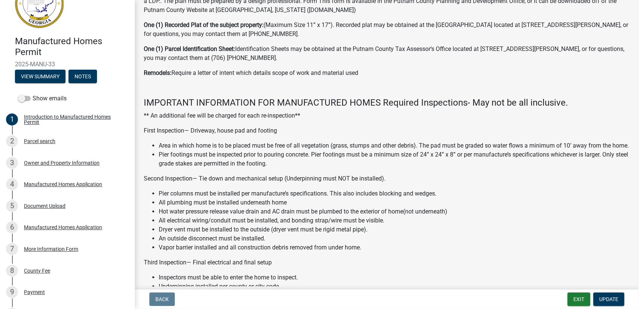
scroll to position [295, 0]
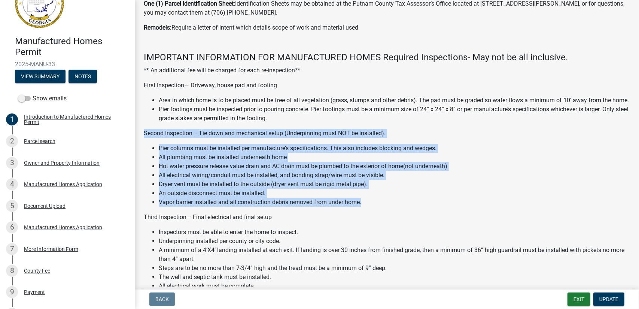
drag, startPoint x: 366, startPoint y: 210, endPoint x: 140, endPoint y: 133, distance: 238.6
click at [140, 133] on div "MANUFACTURED HOME APPLICATION PROCESS A complete Permit Application: You will u…" at bounding box center [387, 185] width 498 height 876
click at [387, 189] on li "Dryer vent must be installed to the outside (dryer vent must be rigid metal pip…" at bounding box center [394, 184] width 471 height 9
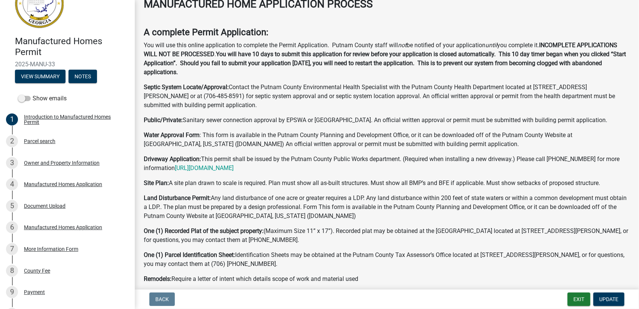
scroll to position [75, 0]
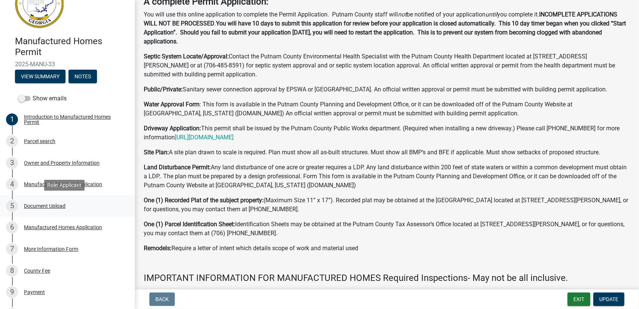
click at [48, 204] on div "Document Upload" at bounding box center [45, 205] width 42 height 5
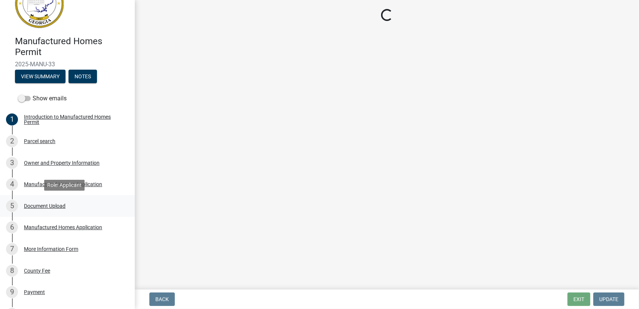
scroll to position [0, 0]
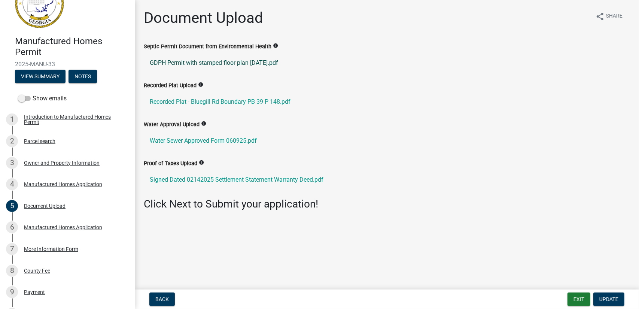
click at [232, 63] on link "GDPH Permit with stamped floor plan [DATE].pdf" at bounding box center [387, 63] width 486 height 18
click at [199, 102] on link "Recorded Plat - Bluegill Rd Boundary PB 39 P 148.pdf" at bounding box center [387, 102] width 486 height 18
click at [60, 245] on div "7 More Information Form" at bounding box center [64, 249] width 117 height 12
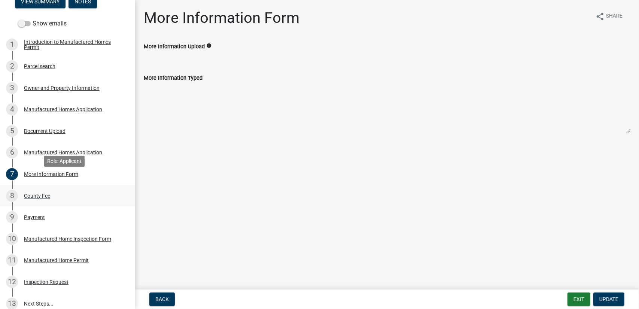
scroll to position [141, 0]
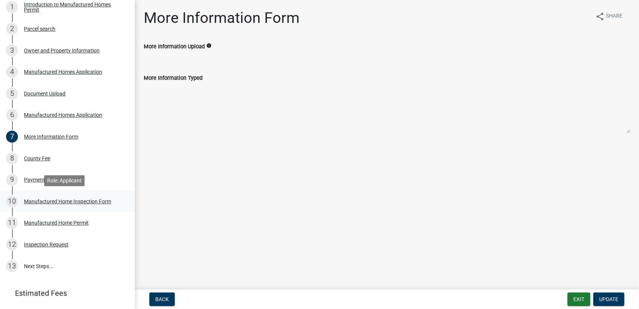
click at [51, 202] on div "Manufactured Home Inspection Form" at bounding box center [67, 201] width 87 height 5
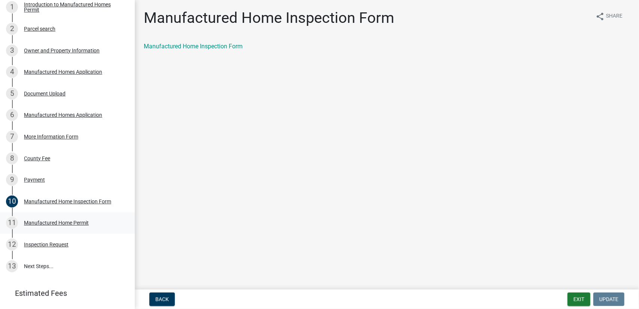
click at [61, 218] on div "11 Manufactured Home Permit" at bounding box center [64, 223] width 117 height 12
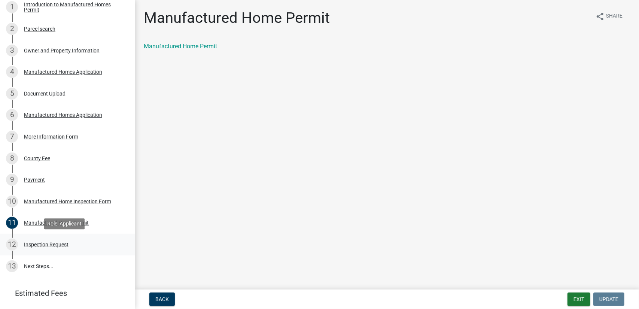
click at [63, 240] on div "12 Inspection Request" at bounding box center [64, 244] width 117 height 12
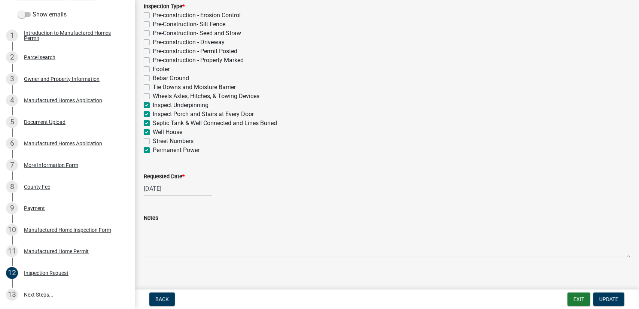
scroll to position [177, 0]
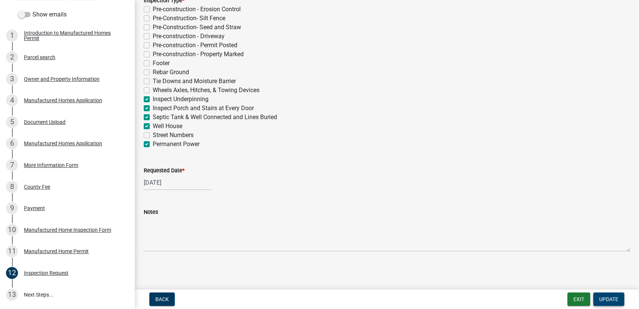
click at [605, 297] on span "Update" at bounding box center [608, 299] width 19 height 6
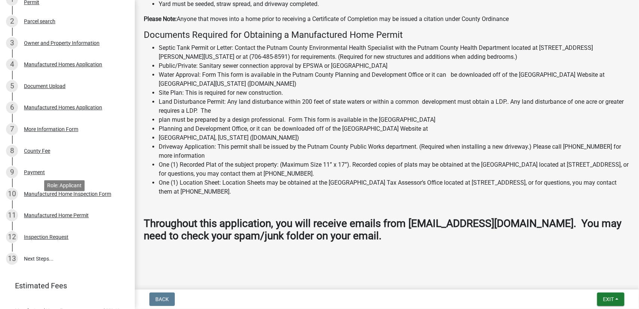
scroll to position [178, 0]
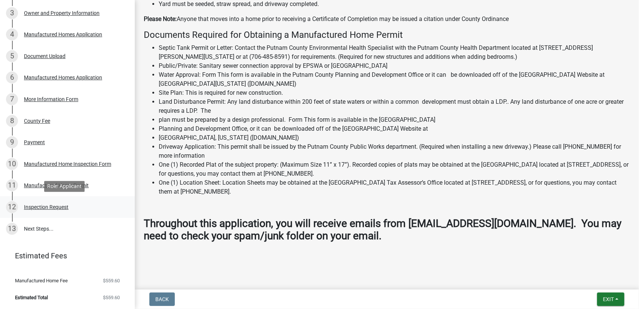
click at [35, 211] on div "12 Inspection Request" at bounding box center [64, 207] width 117 height 12
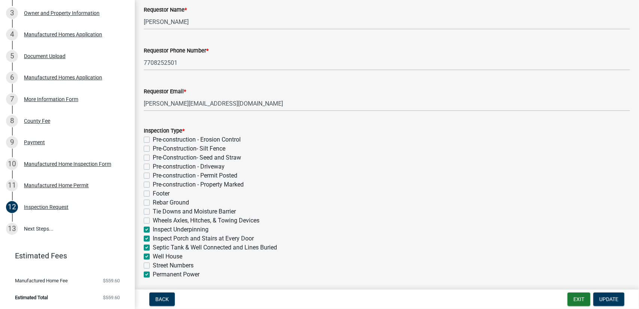
scroll to position [112, 0]
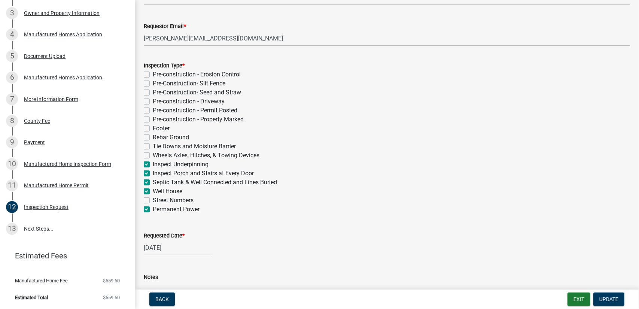
click at [153, 199] on label "Street Numbers" at bounding box center [173, 200] width 41 height 9
click at [153, 199] on input "Street Numbers" at bounding box center [155, 198] width 5 height 5
checkbox input "true"
checkbox input "false"
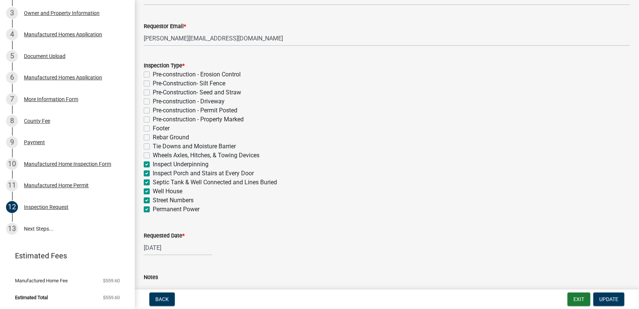
checkbox input "false"
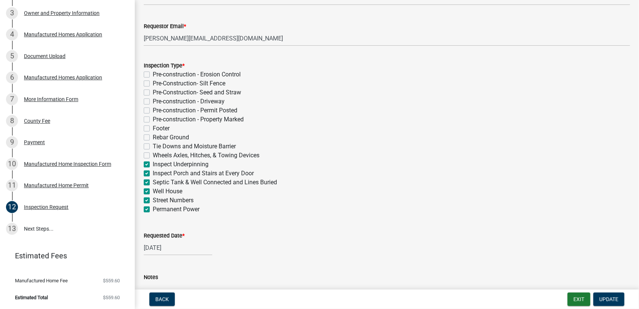
checkbox input "false"
checkbox input "true"
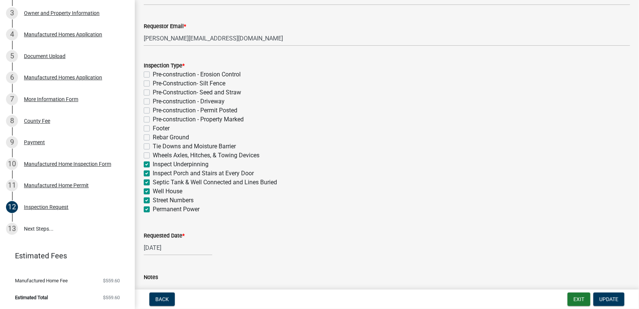
checkbox input "true"
click at [610, 300] on span "Update" at bounding box center [608, 299] width 19 height 6
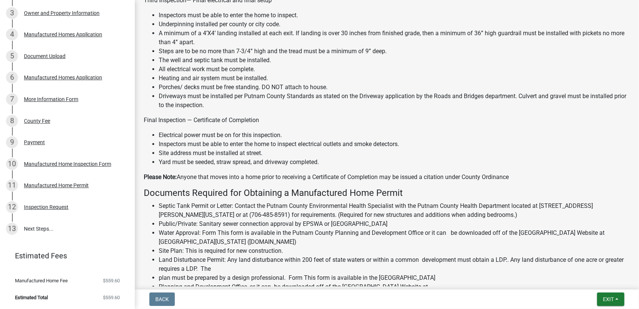
scroll to position [664, 0]
